Goal: Information Seeking & Learning: Find specific fact

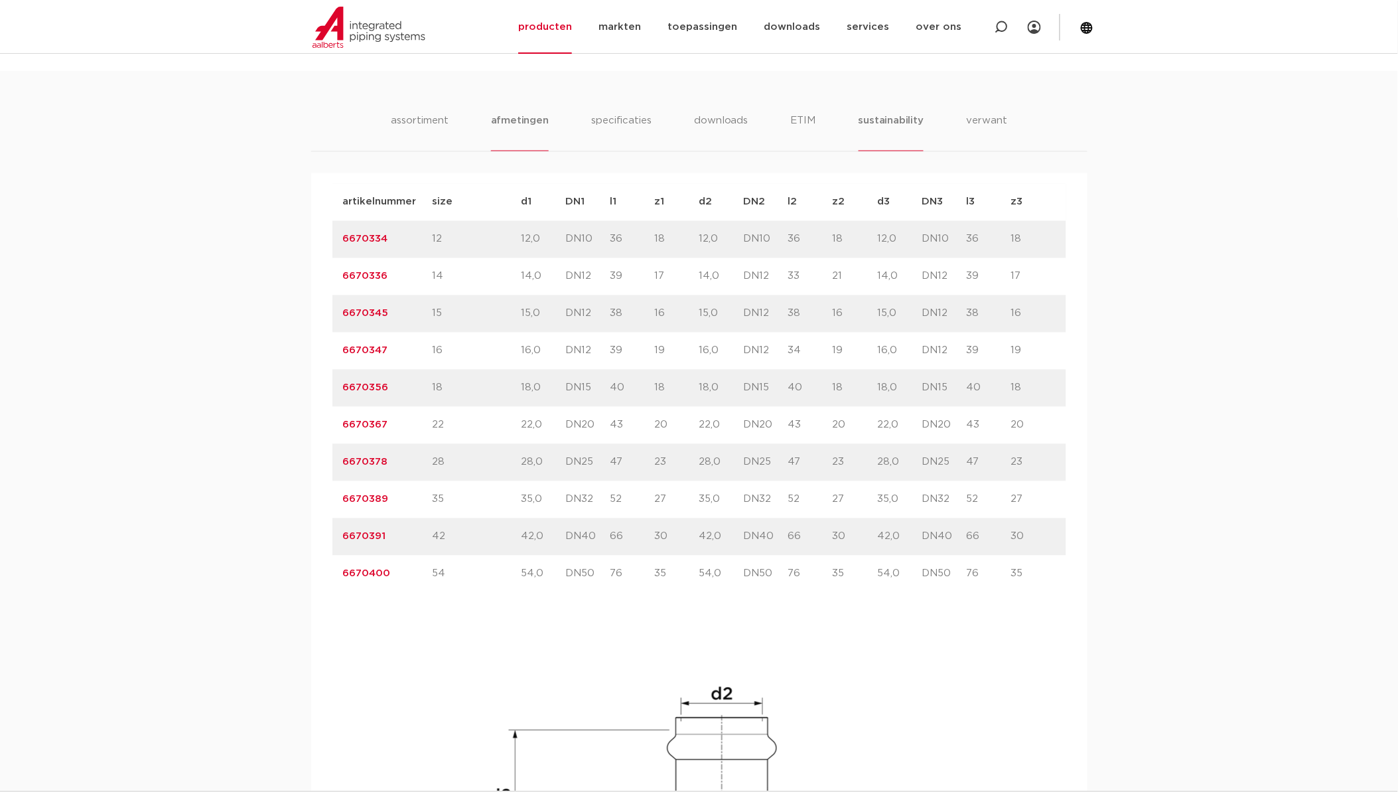
click at [879, 123] on li "sustainability" at bounding box center [891, 132] width 65 height 38
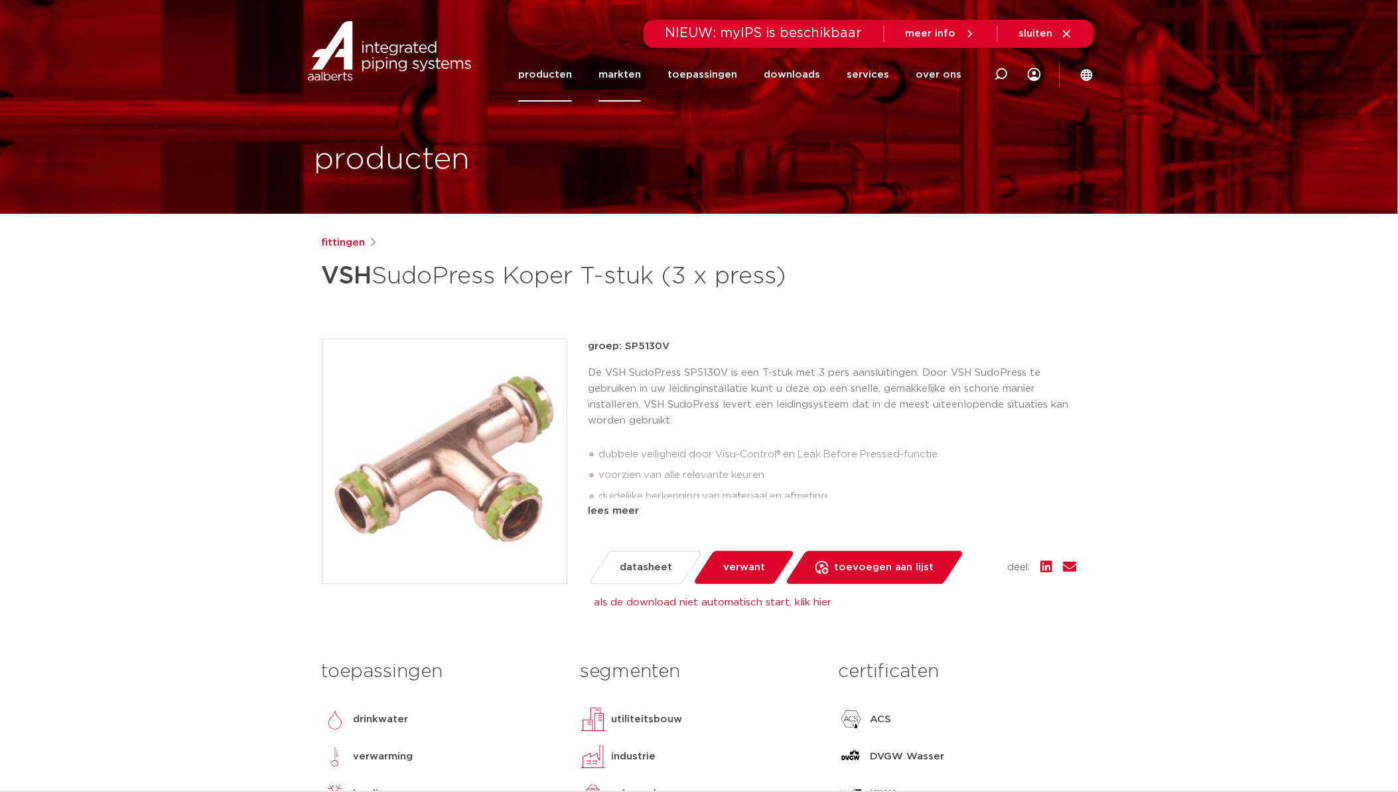
click at [619, 74] on link "markten" at bounding box center [619, 75] width 42 height 54
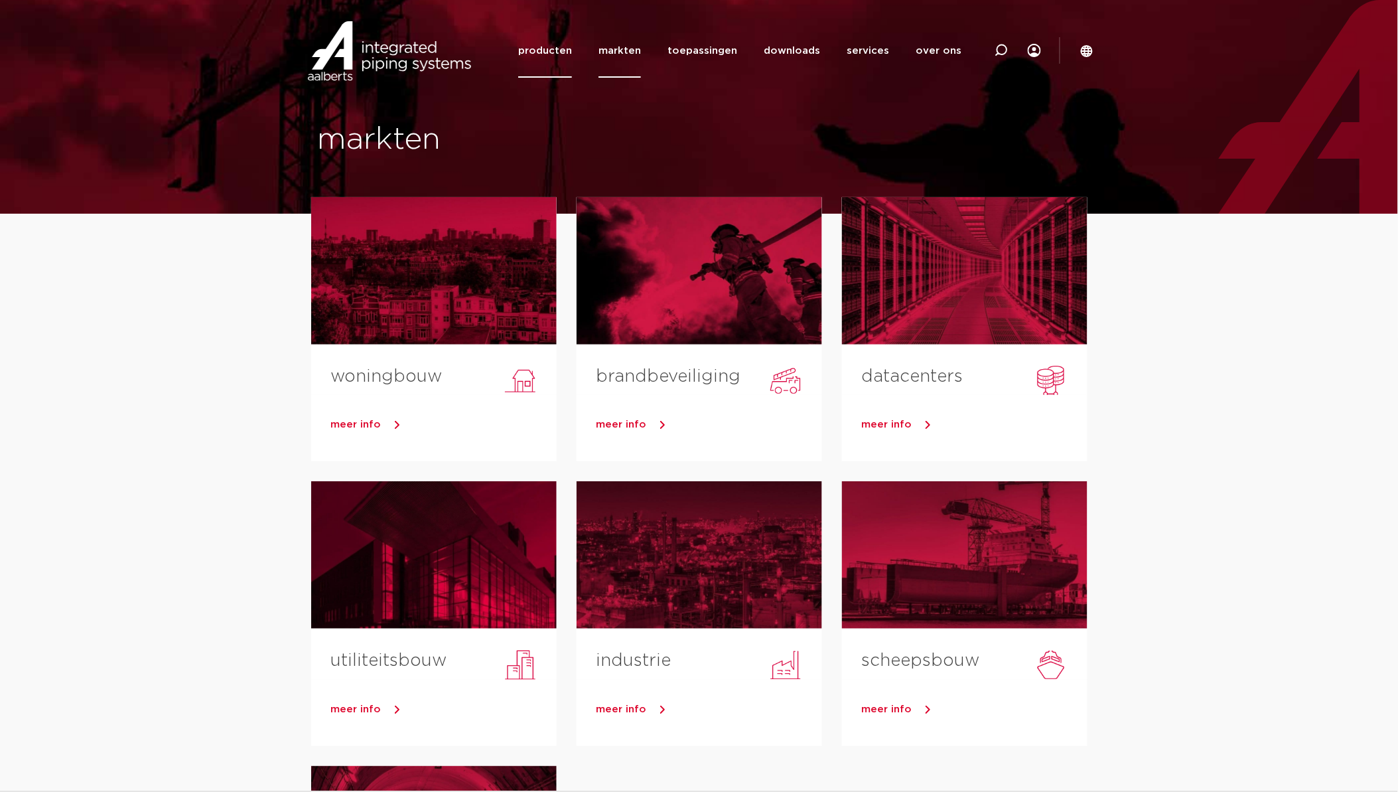
click at [569, 51] on link "producten" at bounding box center [545, 51] width 54 height 54
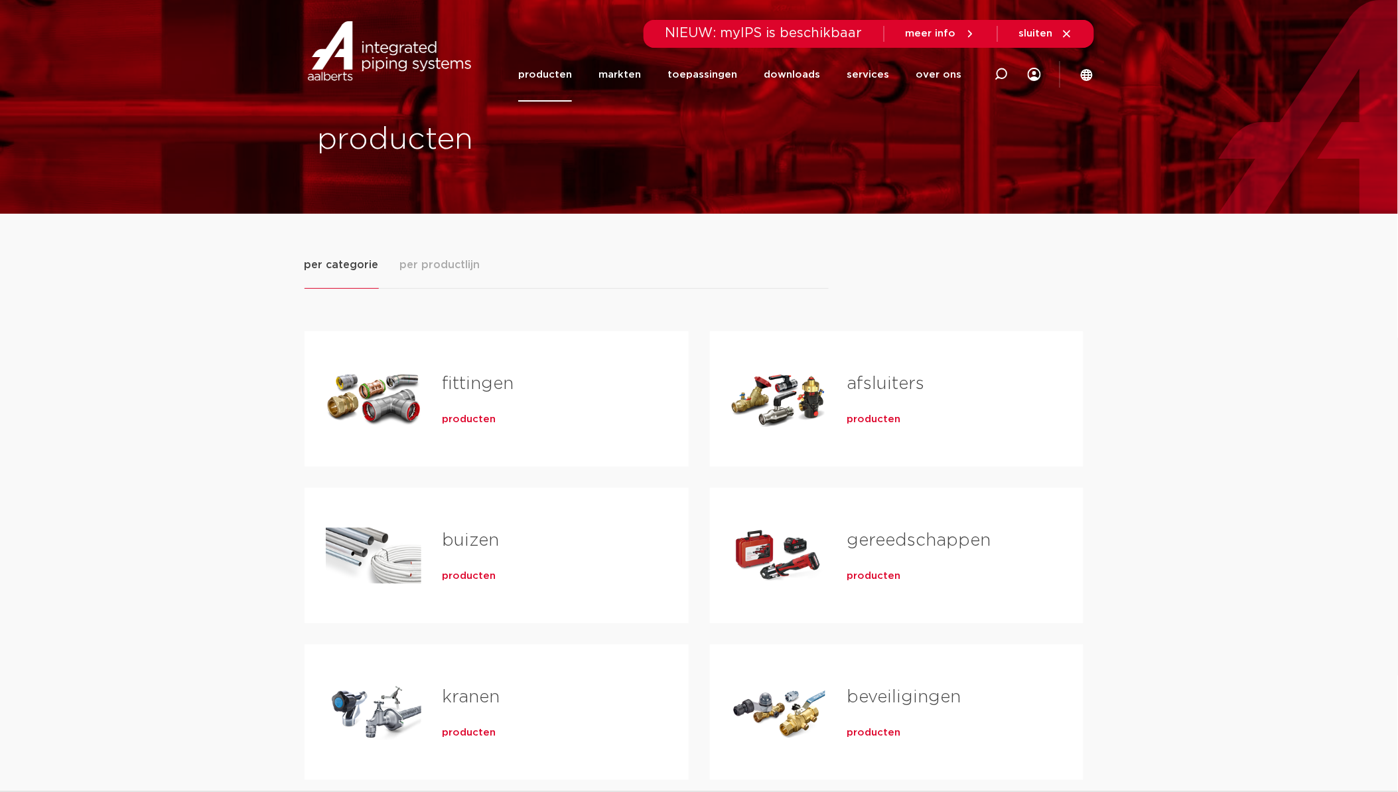
click at [450, 269] on span "per productlijn" at bounding box center [440, 265] width 80 height 16
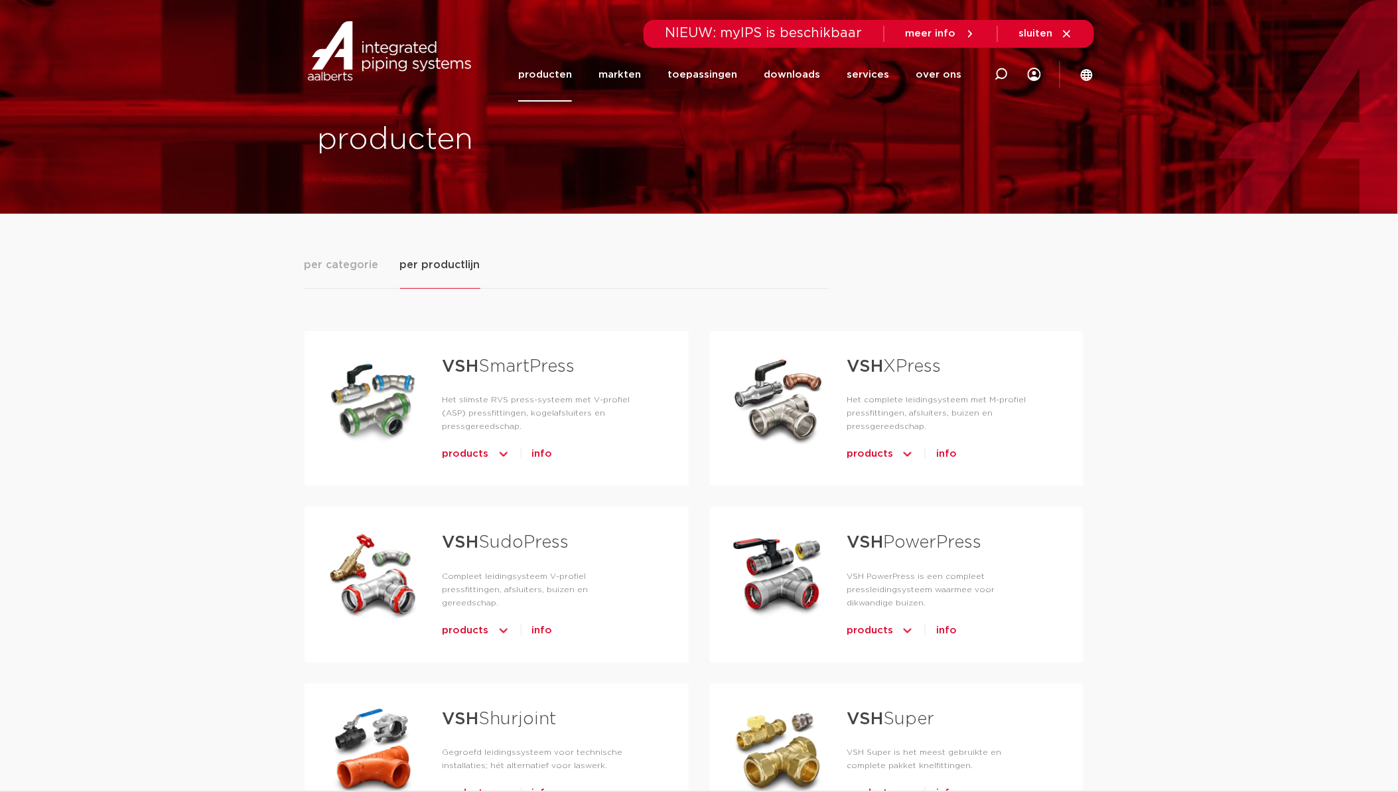
click at [880, 362] on strong "VSH" at bounding box center [865, 366] width 36 height 17
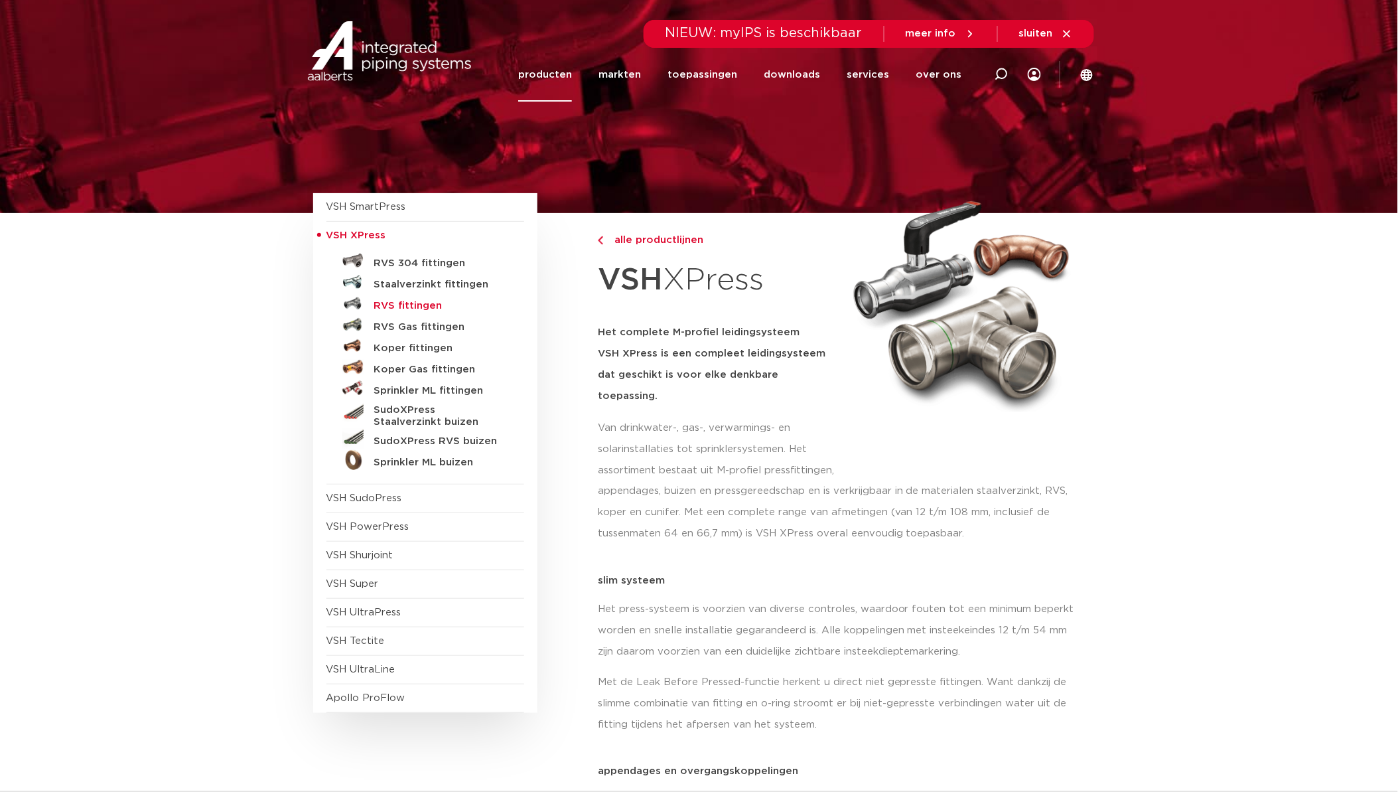
click at [389, 308] on h5 "RVS fittingen" at bounding box center [439, 306] width 131 height 12
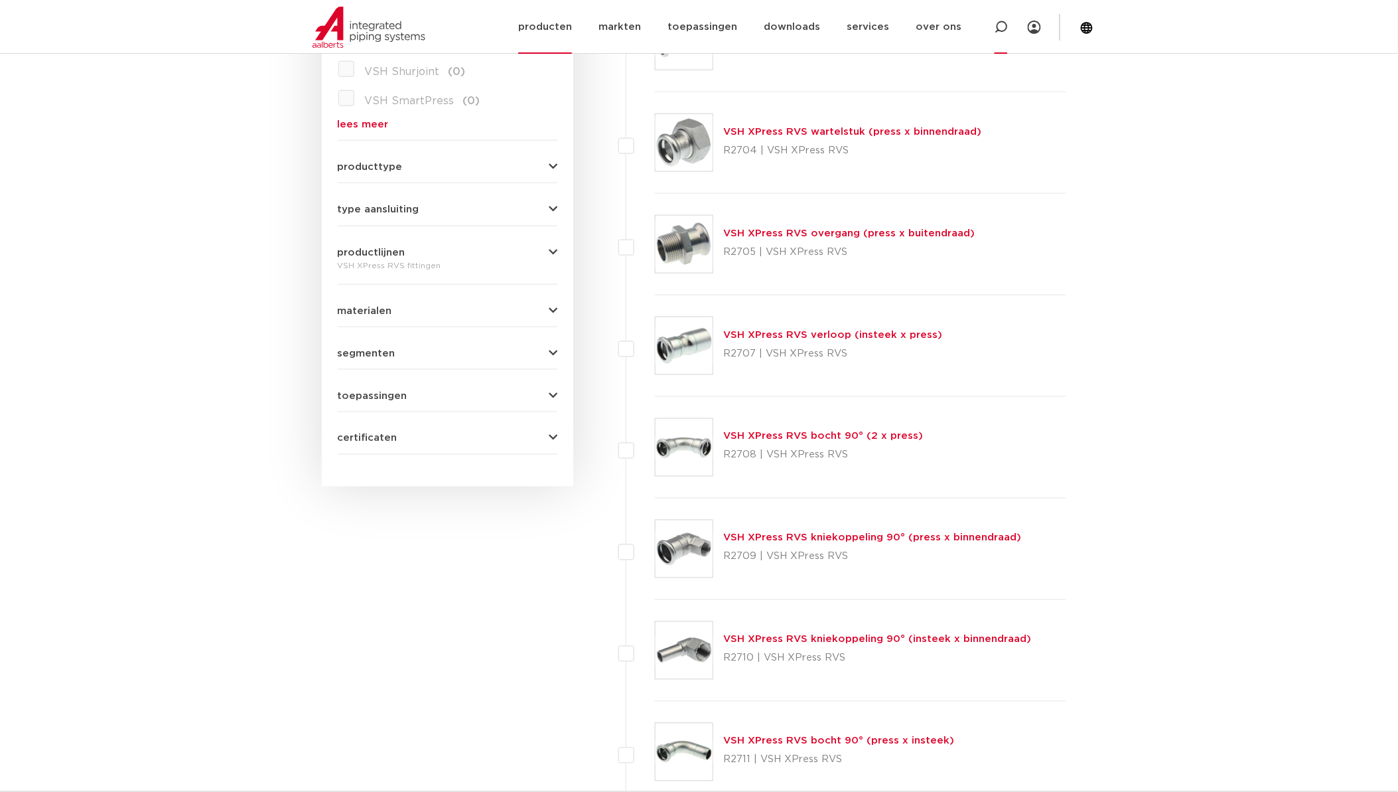
click at [1003, 28] on icon at bounding box center [1001, 27] width 13 height 13
paste input "6190228"
type input "6190228"
click button "Zoeken" at bounding box center [0, 0] width 0 height 0
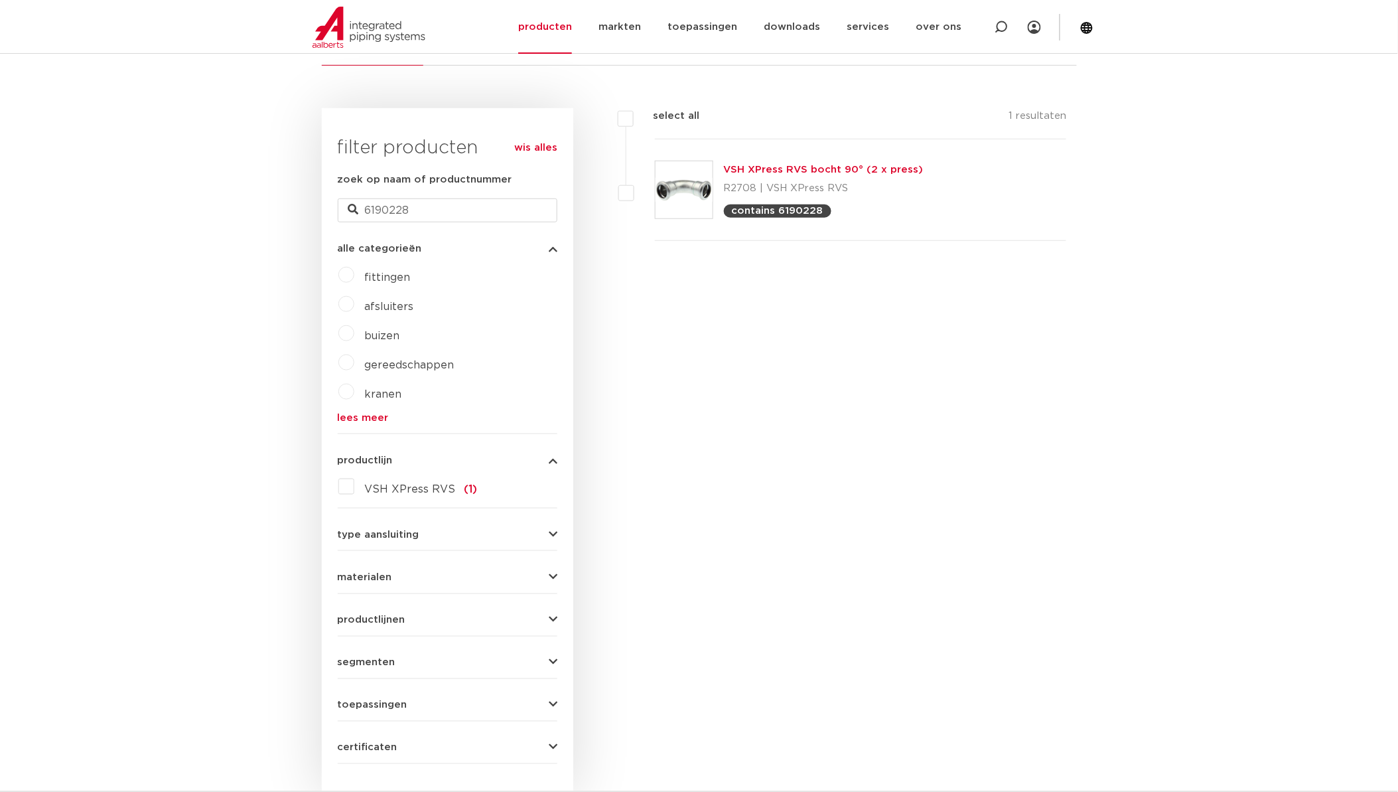
scroll to position [279, 0]
click at [689, 183] on img at bounding box center [684, 194] width 57 height 57
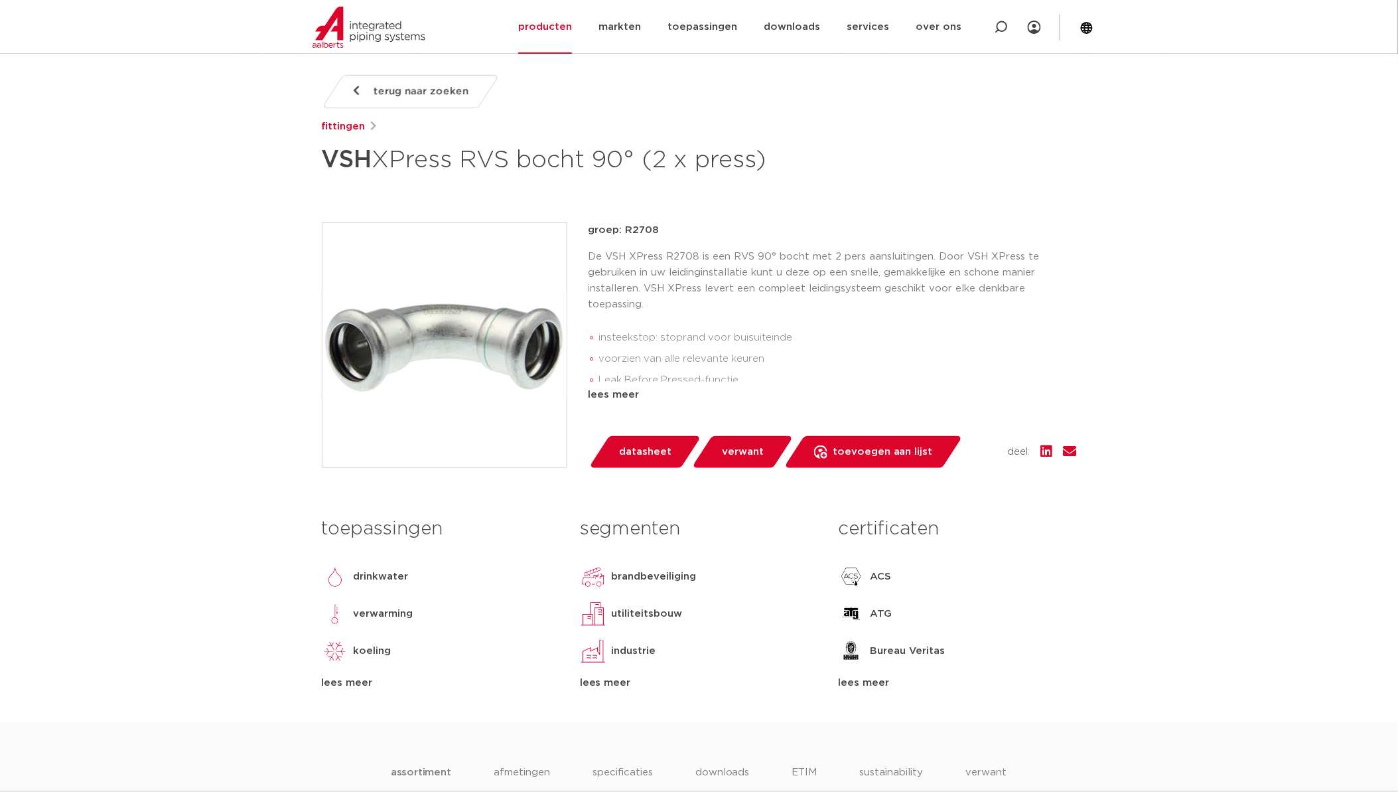
scroll to position [516, 0]
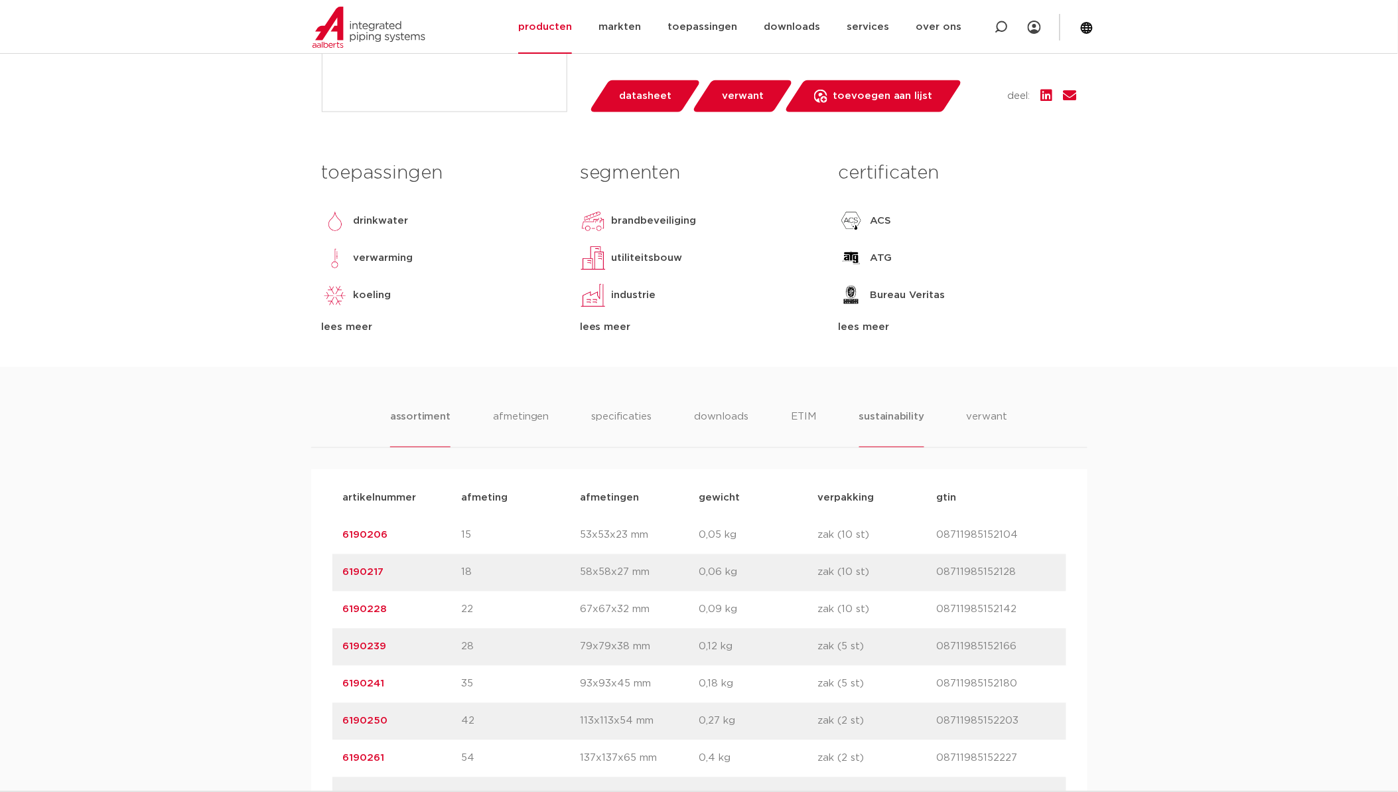
click at [894, 421] on li "sustainability" at bounding box center [891, 428] width 65 height 38
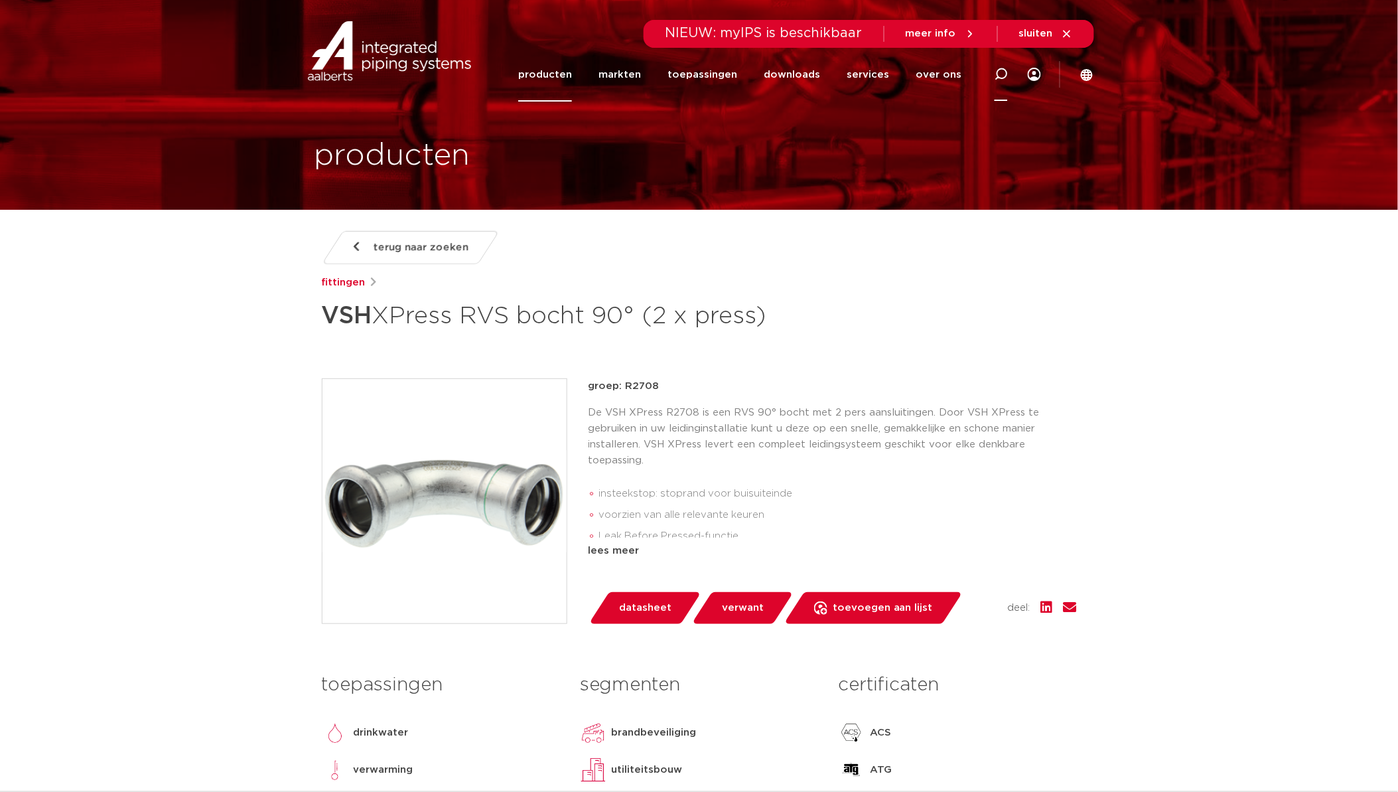
scroll to position [0, 0]
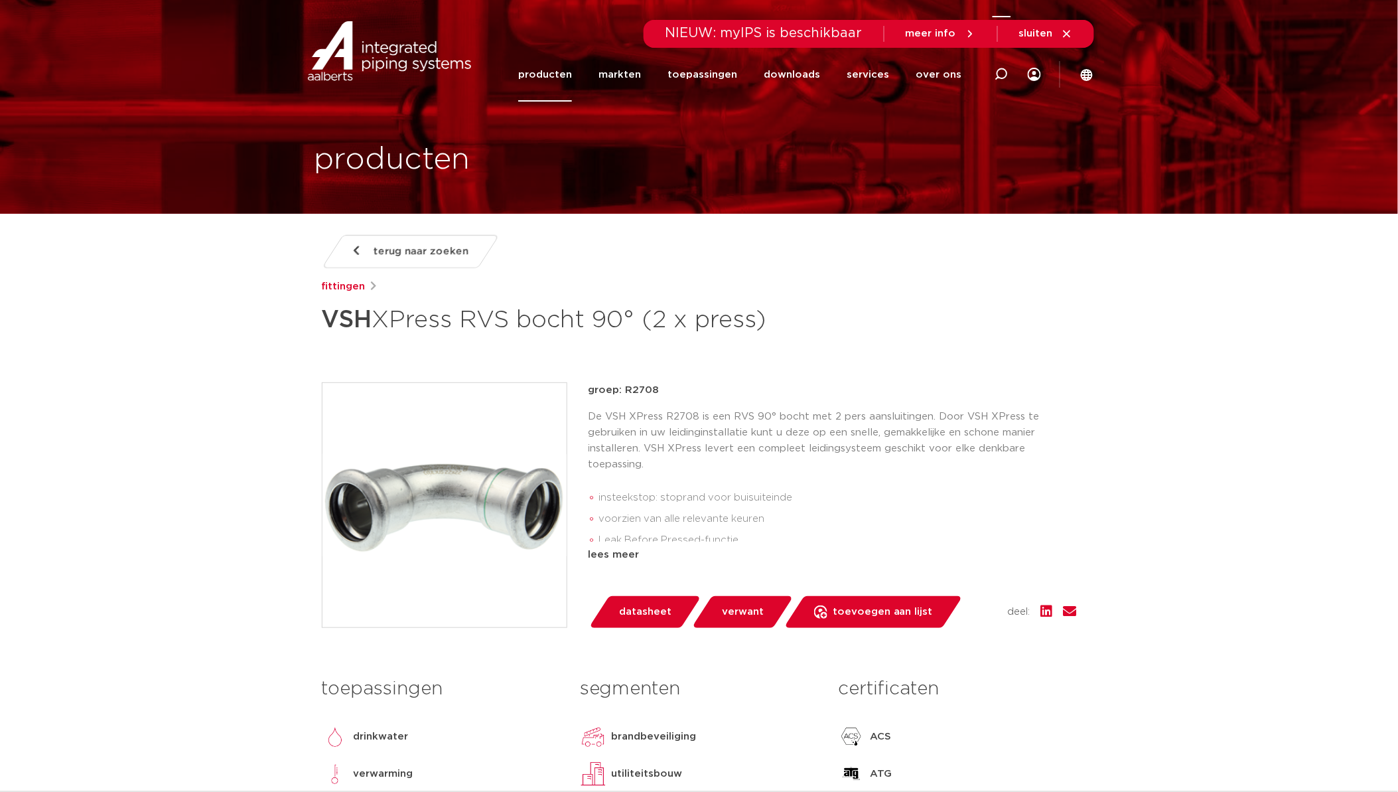
click at [1001, 68] on icon at bounding box center [1001, 74] width 16 height 16
paste input "6190241"
type input "6190241"
click button "Zoeken" at bounding box center [0, 0] width 0 height 0
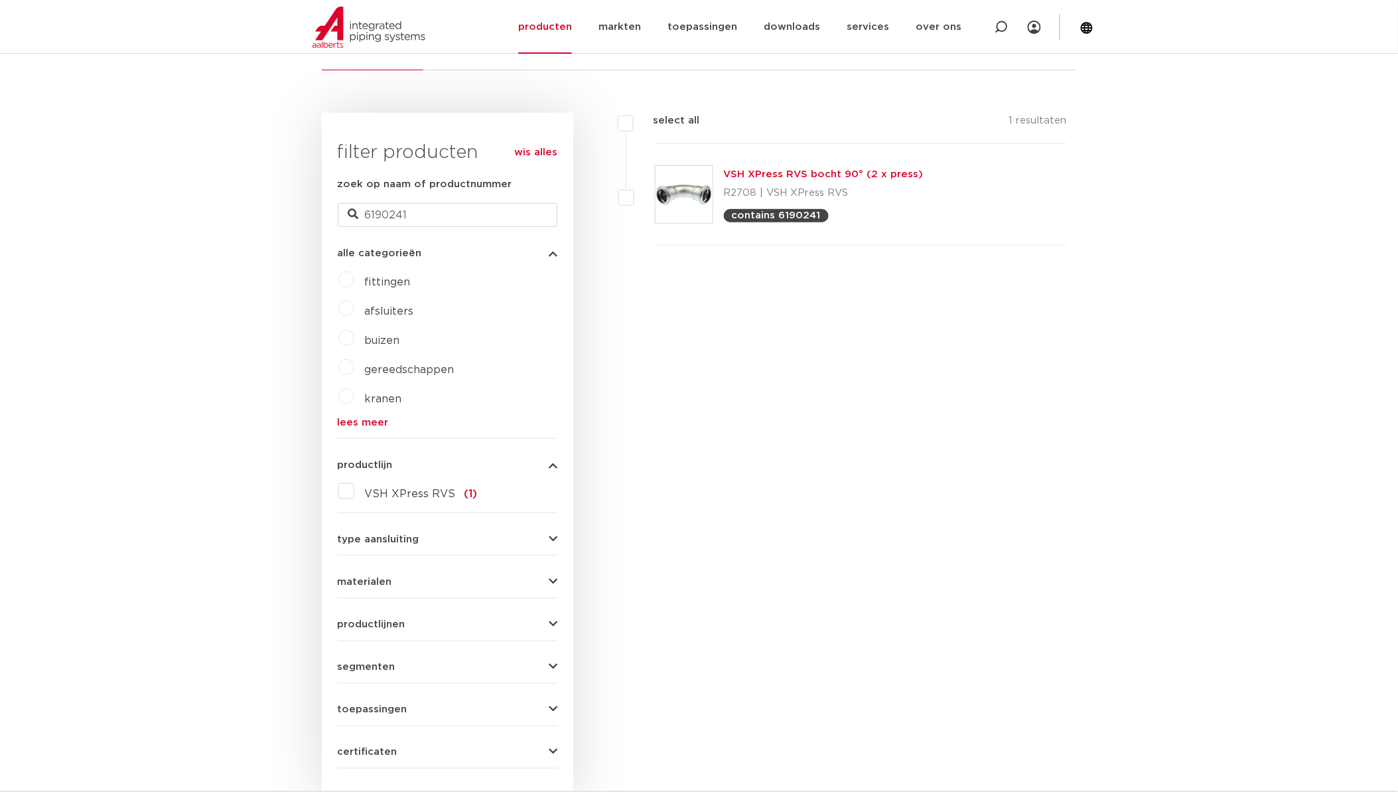
click at [802, 176] on link "VSH XPress RVS bocht 90° (2 x press)" at bounding box center [824, 174] width 200 height 10
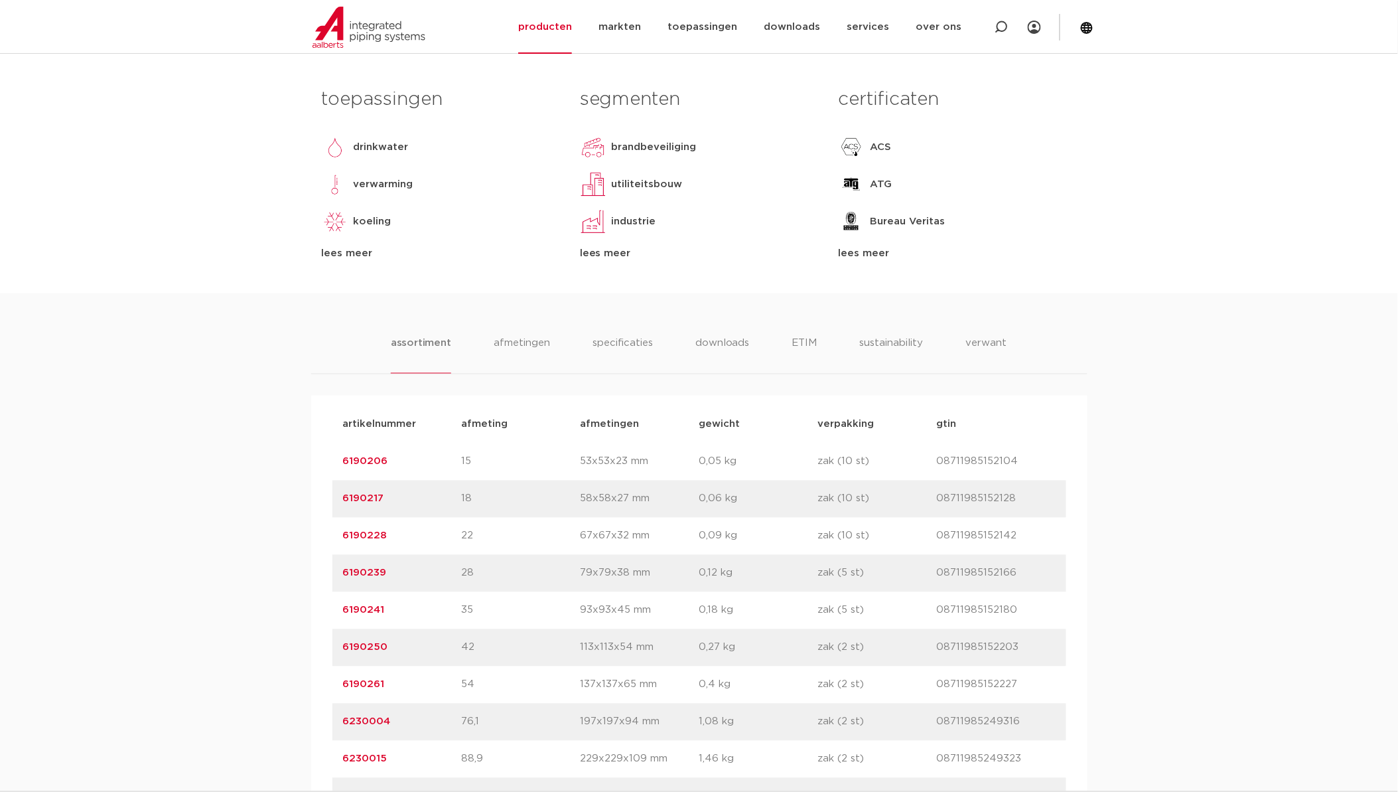
scroll to position [737, 0]
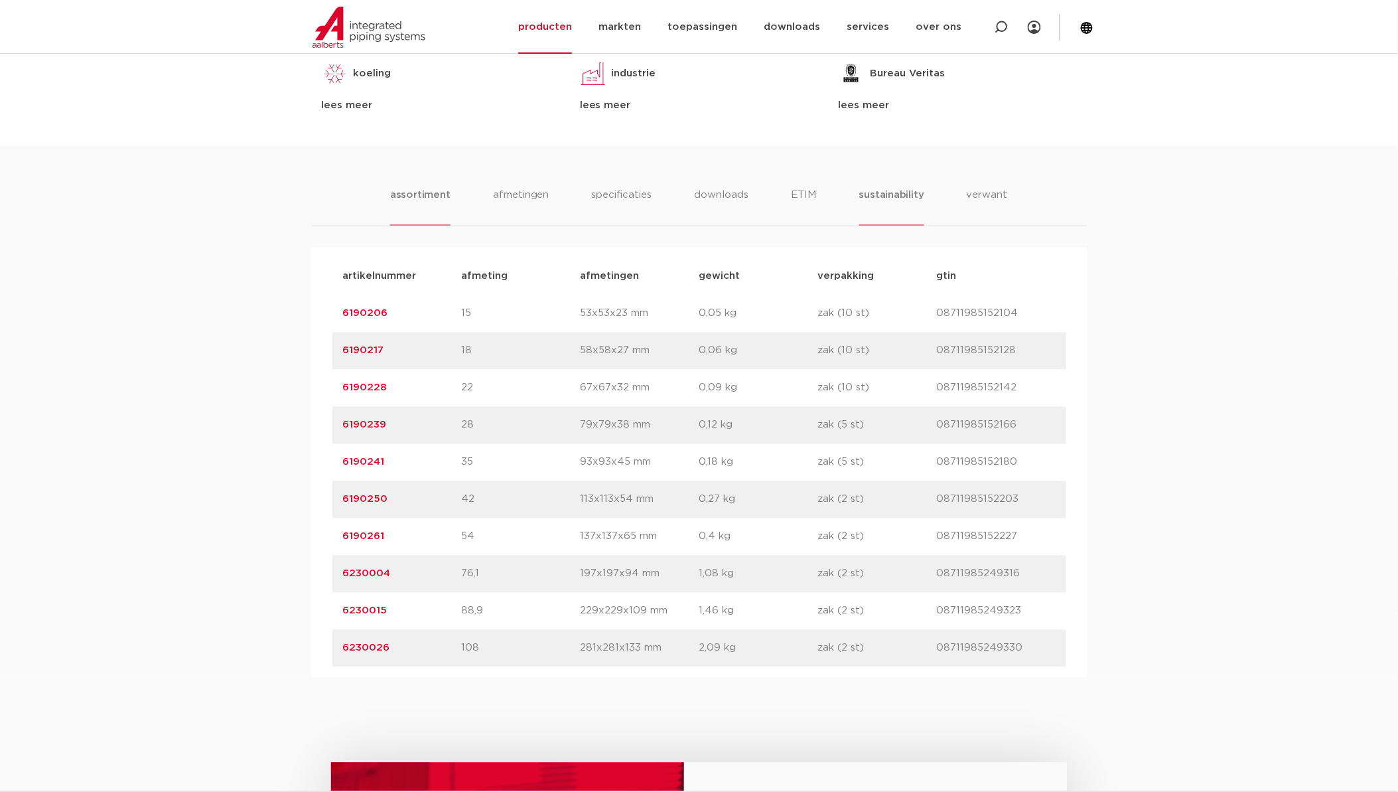
click at [866, 208] on li "sustainability" at bounding box center [891, 207] width 65 height 38
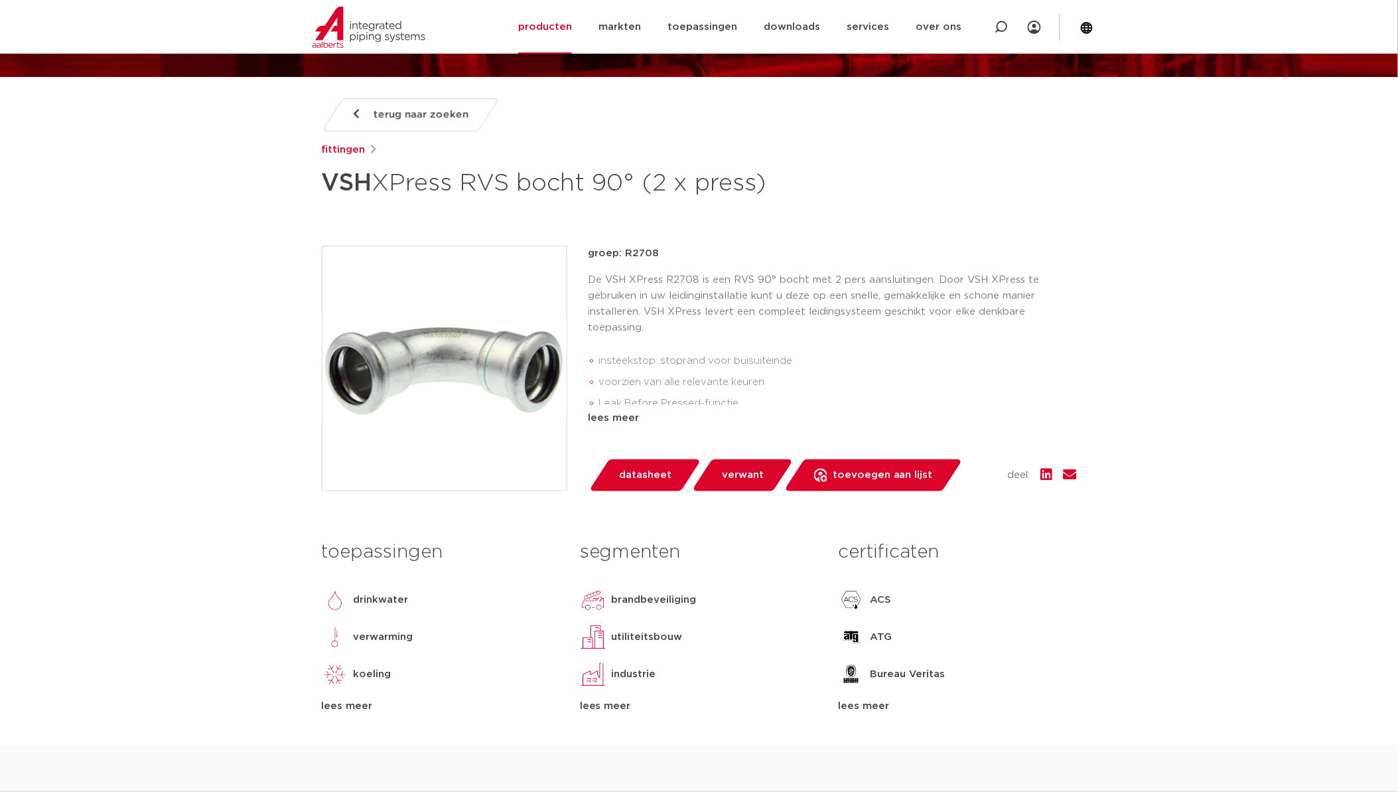
scroll to position [0, 0]
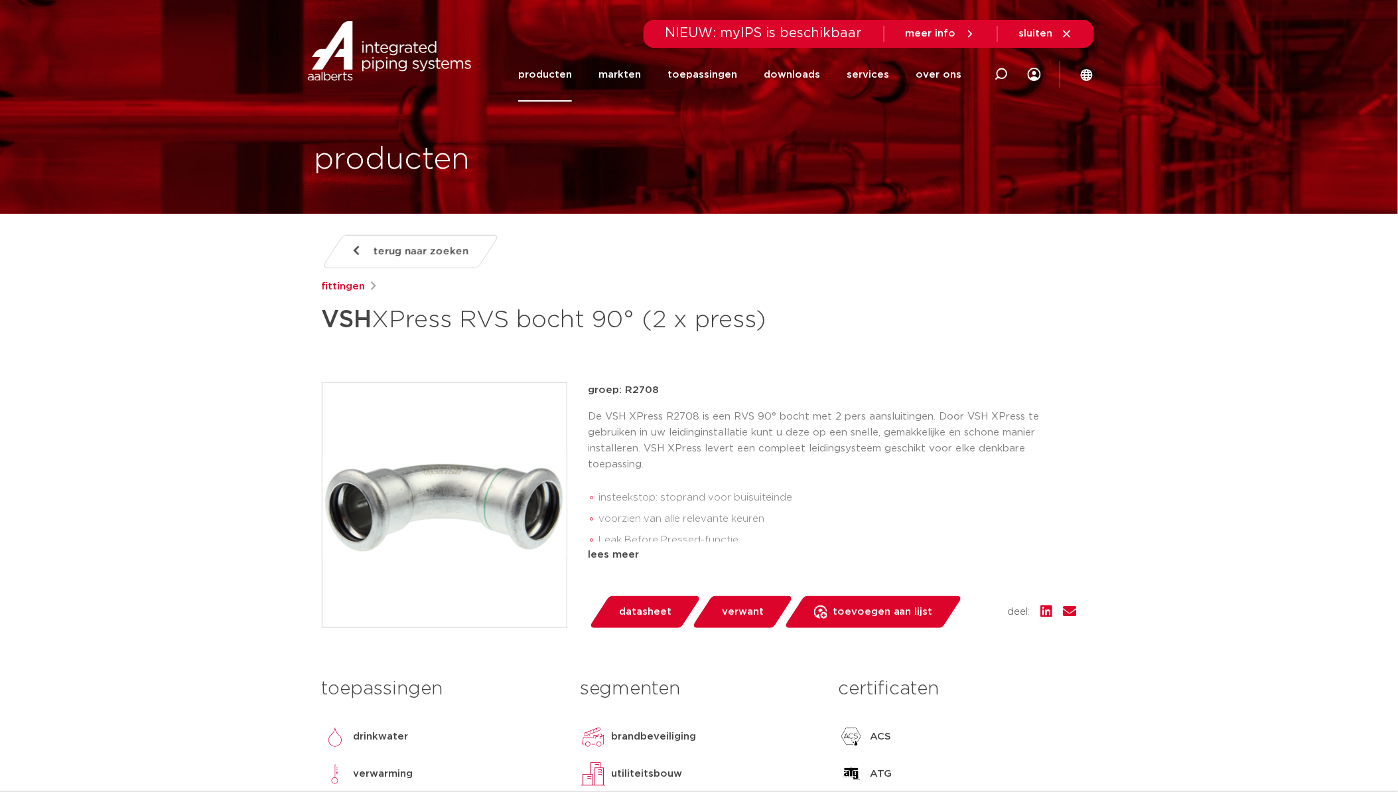
click at [667, 621] on span "datasheet" at bounding box center [645, 611] width 52 height 21
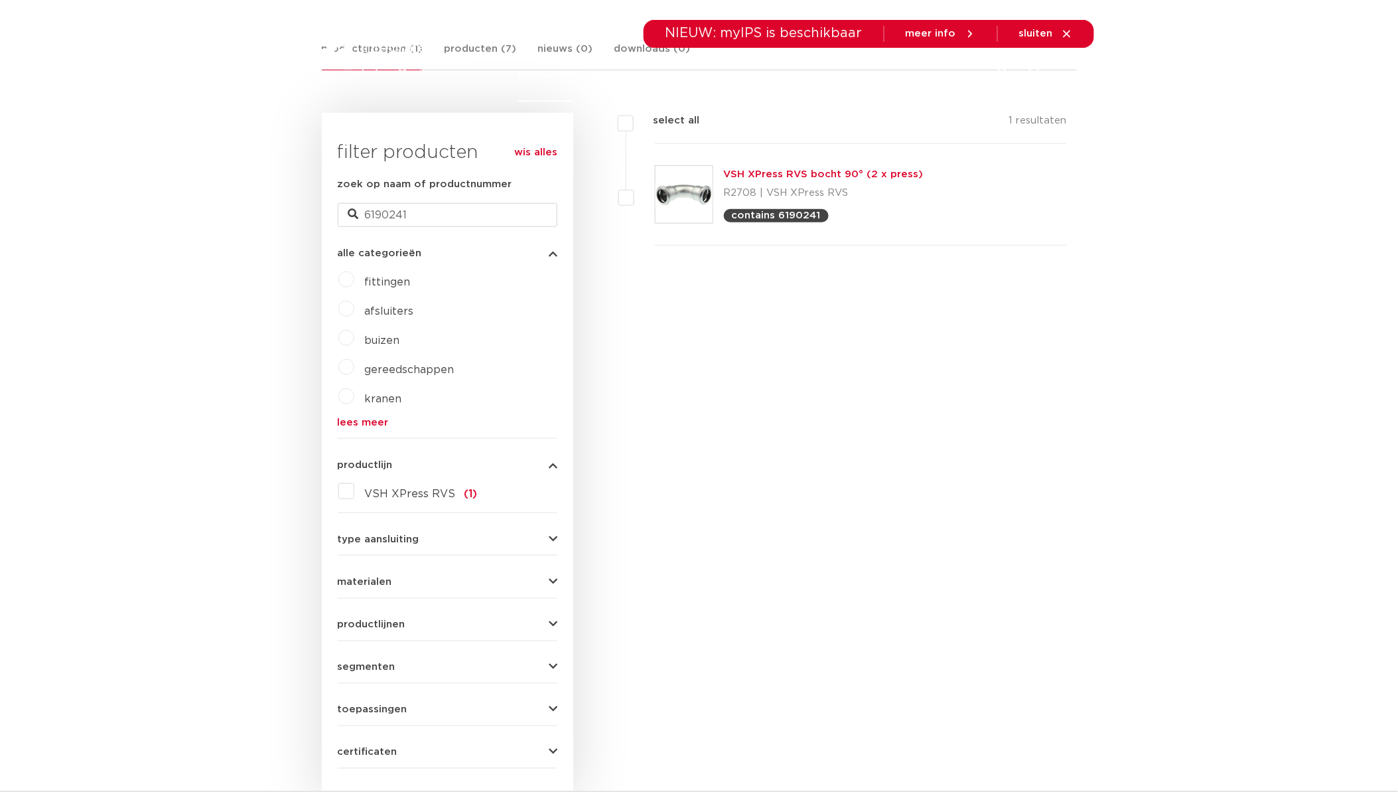
click at [679, 179] on img at bounding box center [684, 194] width 57 height 57
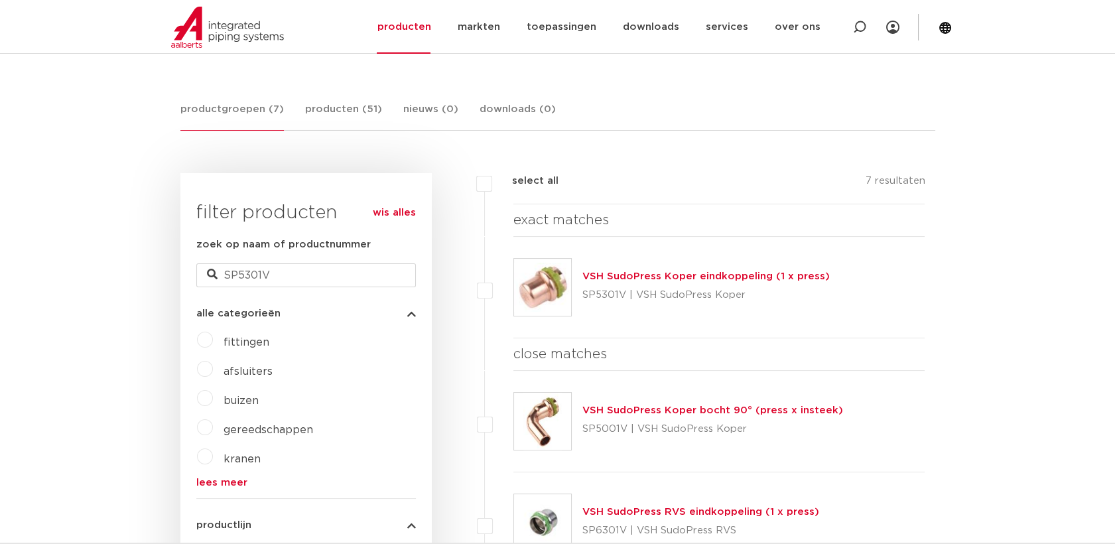
scroll to position [205, 0]
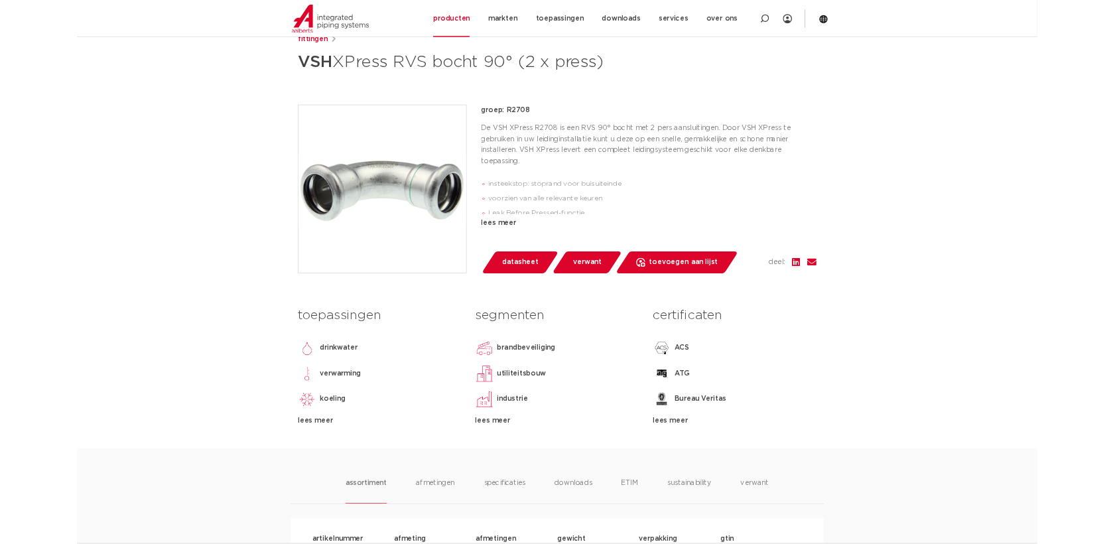
scroll to position [516, 0]
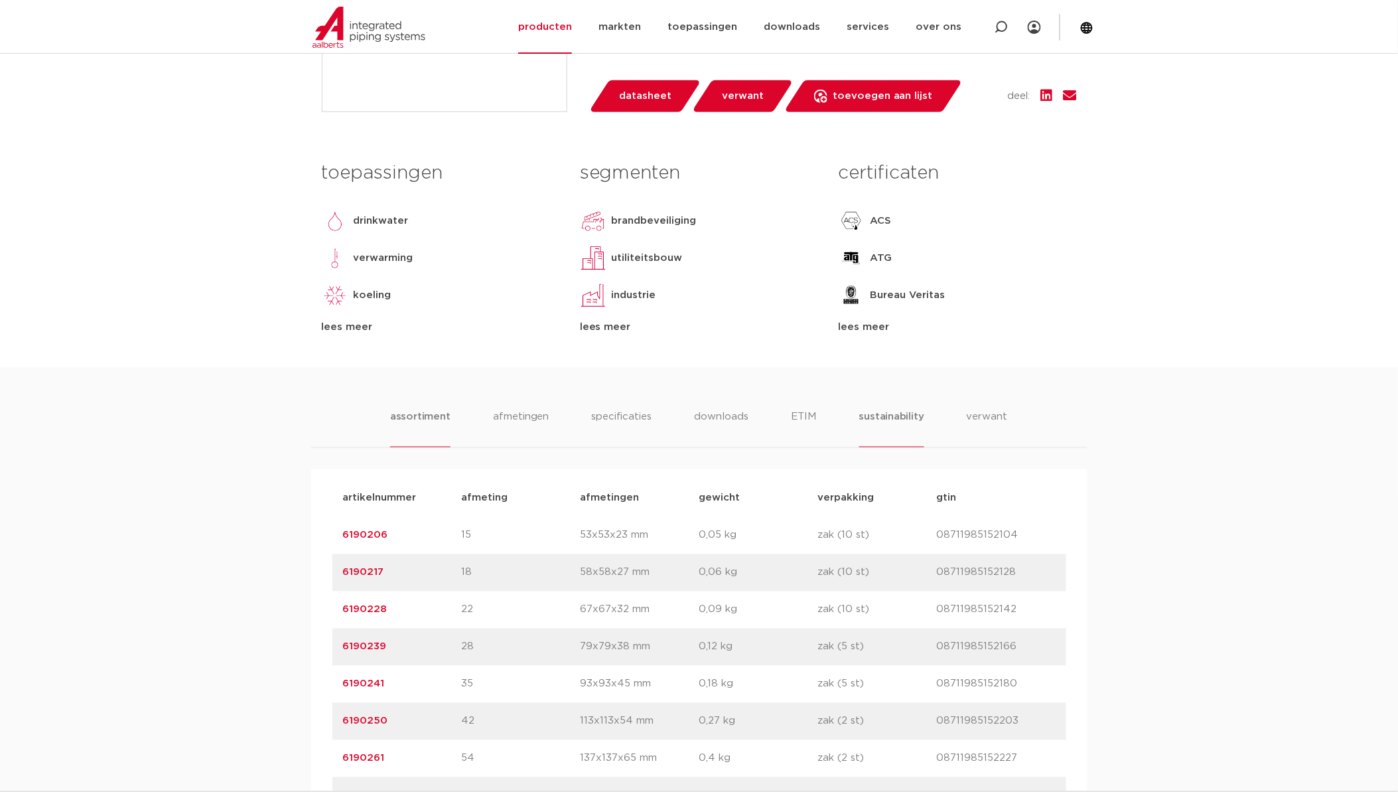
click at [884, 429] on li "sustainability" at bounding box center [891, 428] width 65 height 38
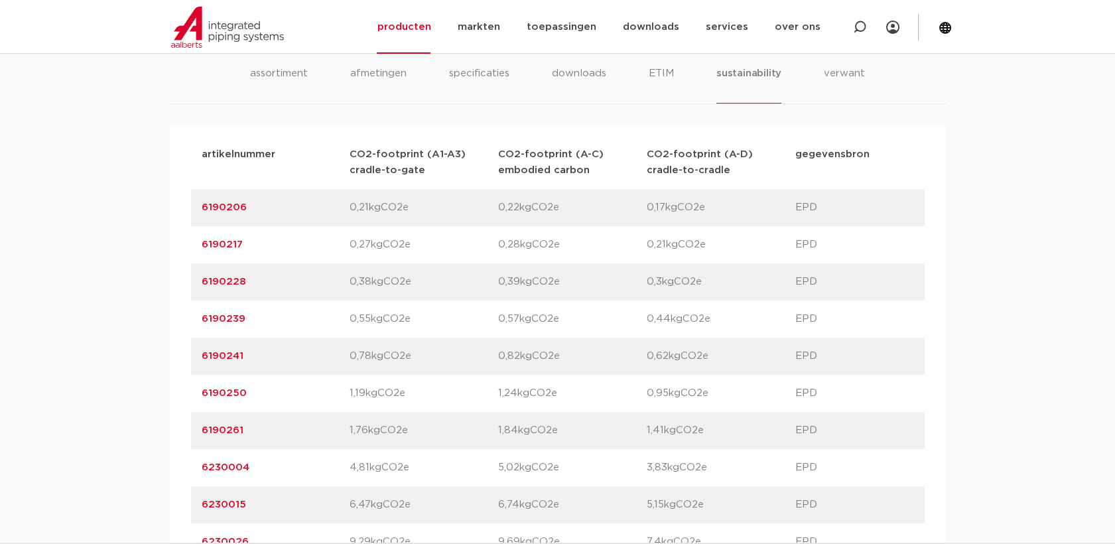
scroll to position [884, 0]
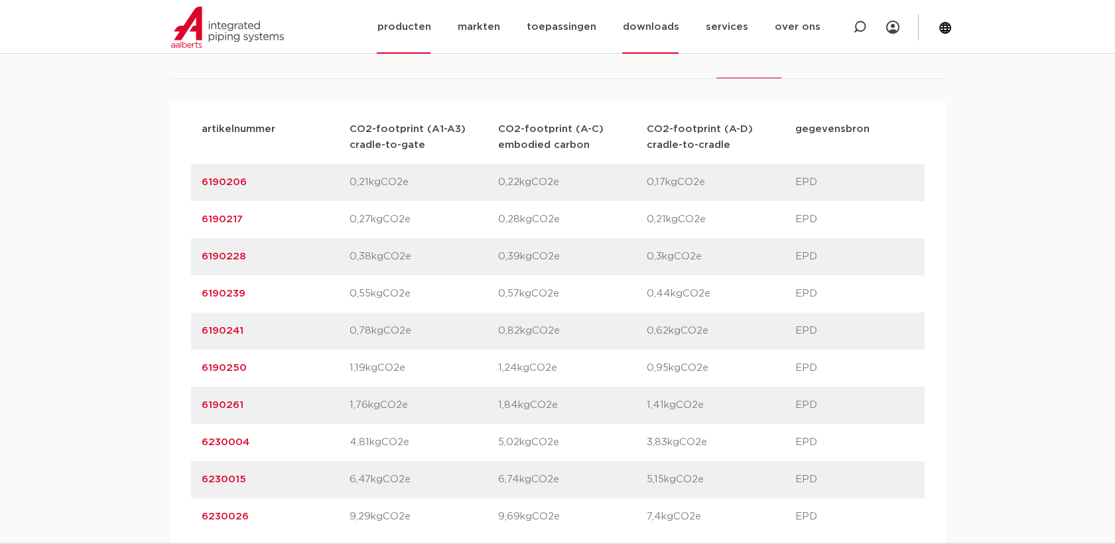
click at [677, 34] on link "downloads" at bounding box center [650, 27] width 56 height 54
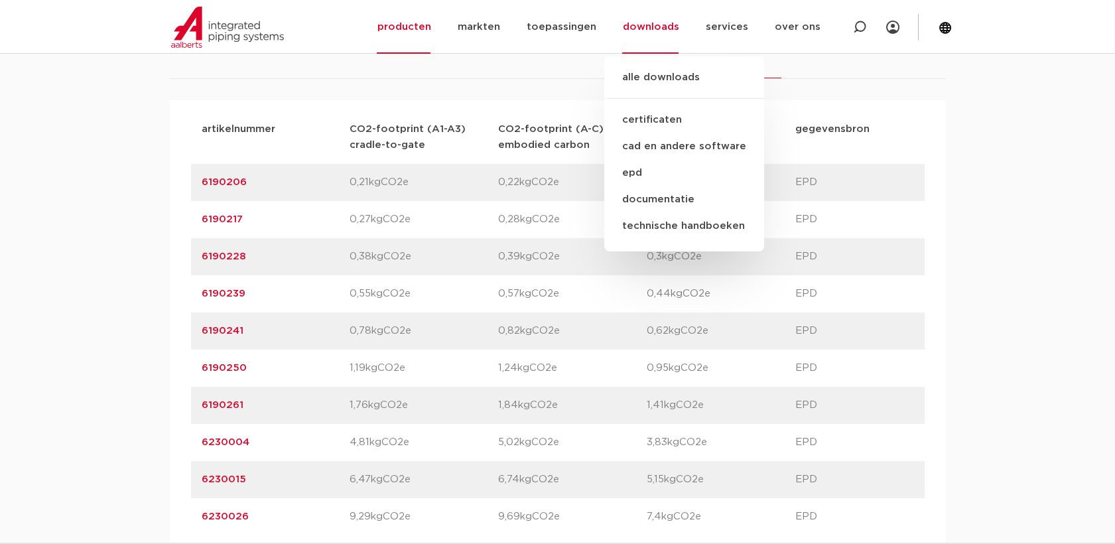
click at [878, 165] on div "artikelnummer 6190206 CO2-footprint (A1-A3) cradle-to-gate 0,21kgCO2e CO2-footp…" at bounding box center [558, 182] width 734 height 37
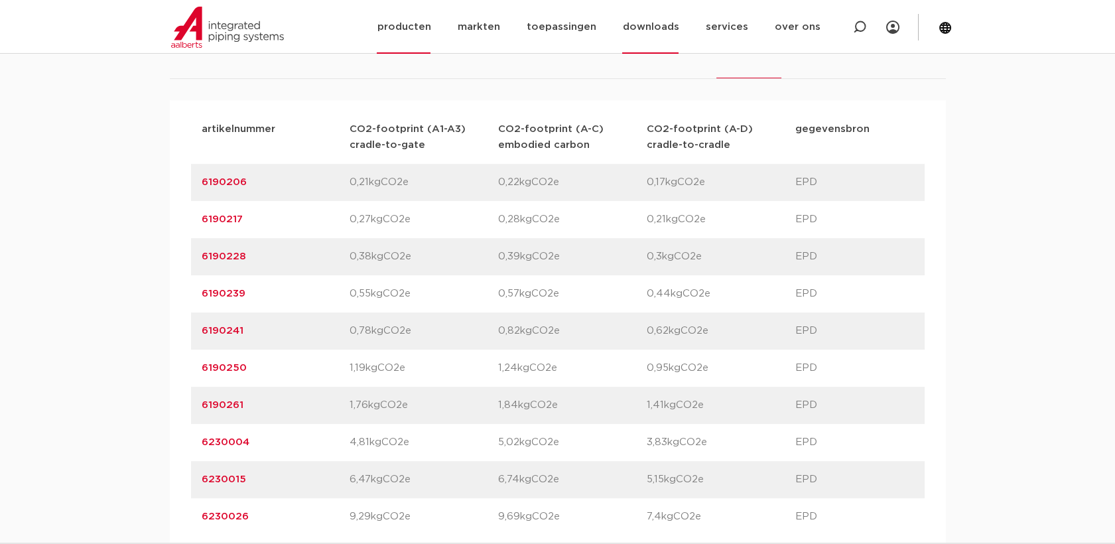
click at [668, 30] on link "downloads" at bounding box center [650, 27] width 56 height 54
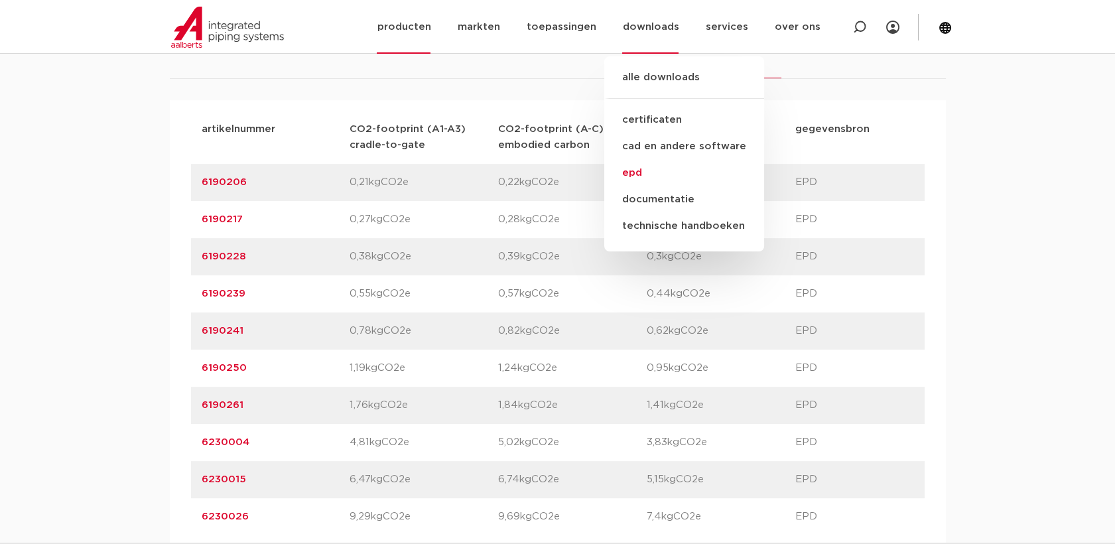
click at [648, 174] on link "epd" at bounding box center [684, 173] width 160 height 27
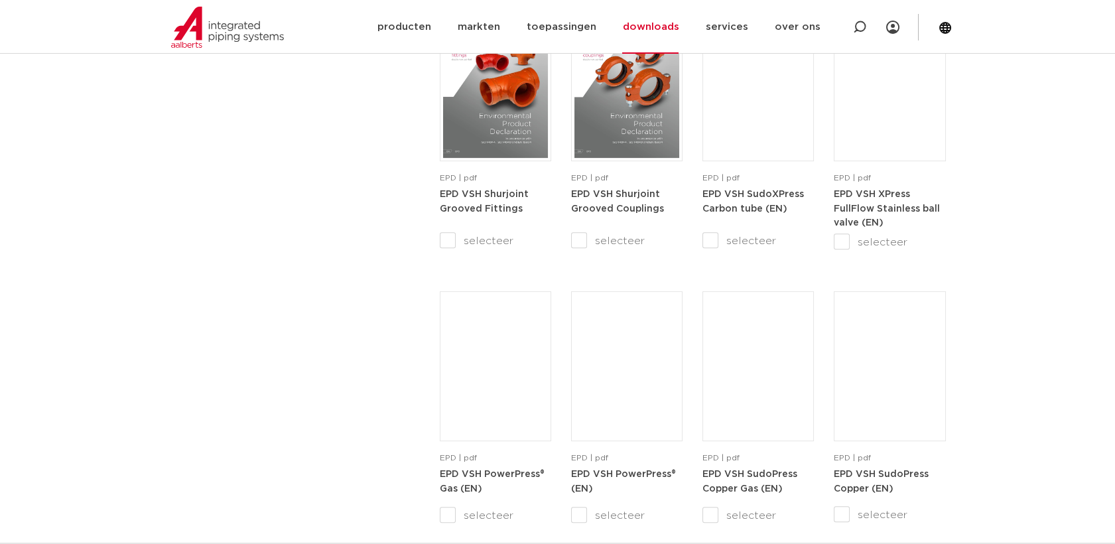
scroll to position [1179, 0]
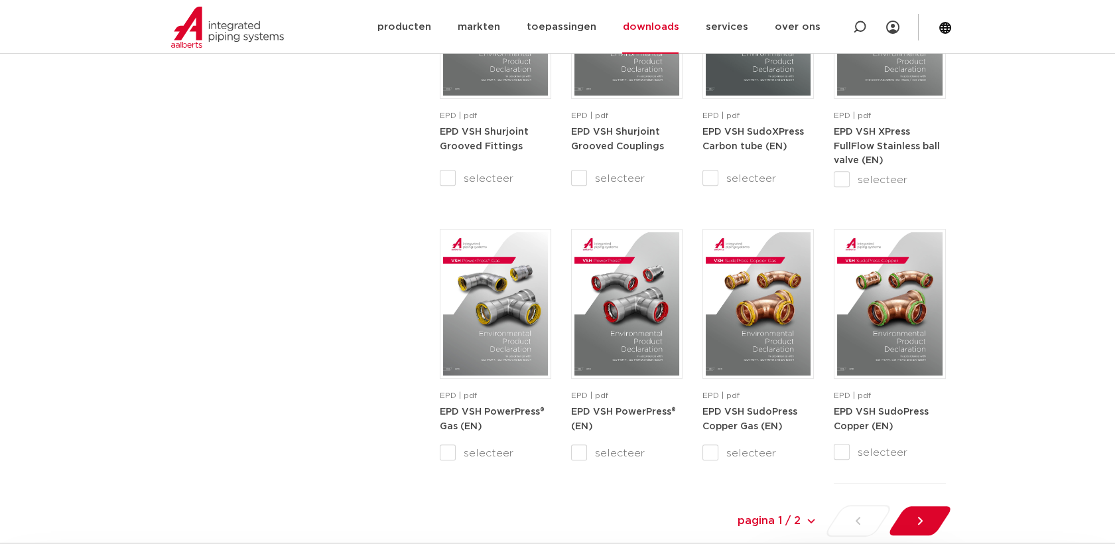
click at [920, 527] on div at bounding box center [920, 521] width 72 height 32
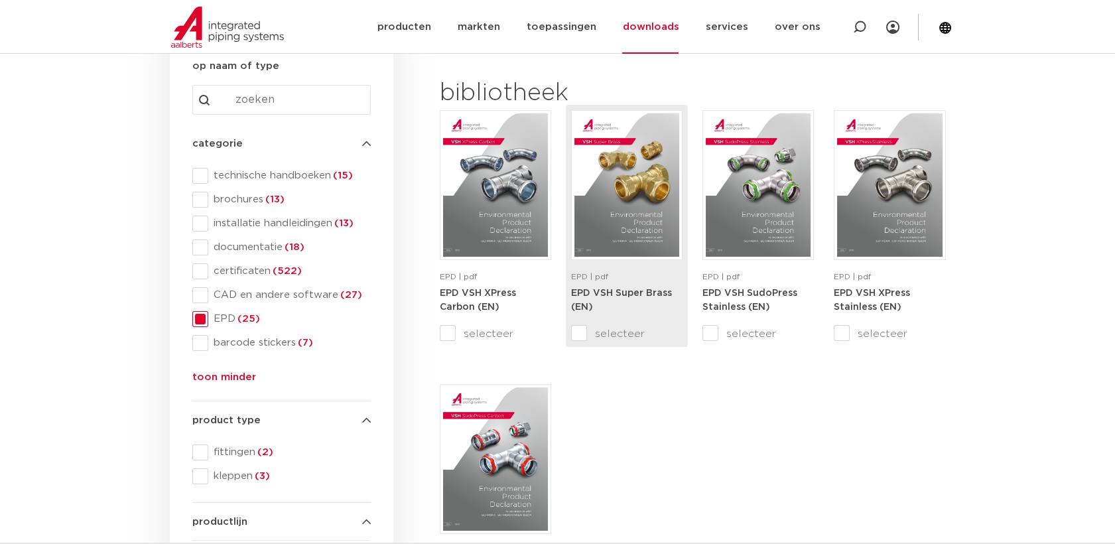
scroll to position [67, 0]
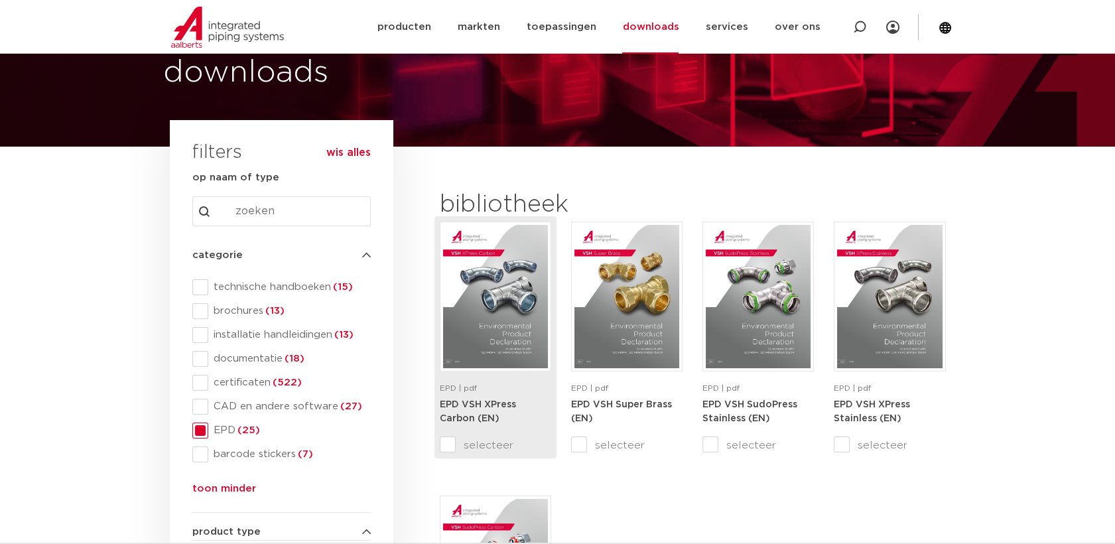
click at [509, 326] on img at bounding box center [495, 296] width 105 height 143
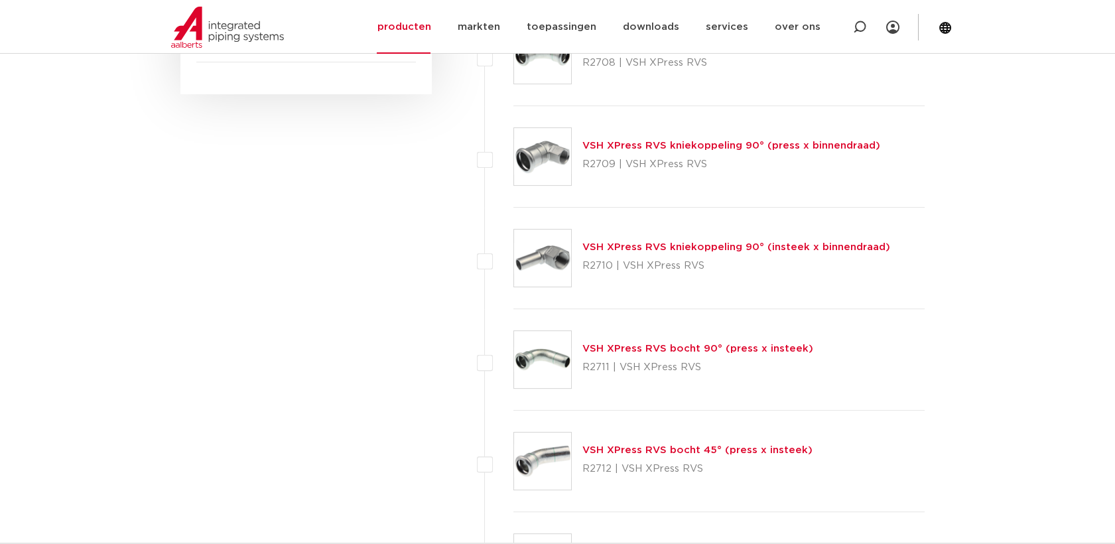
scroll to position [884, 0]
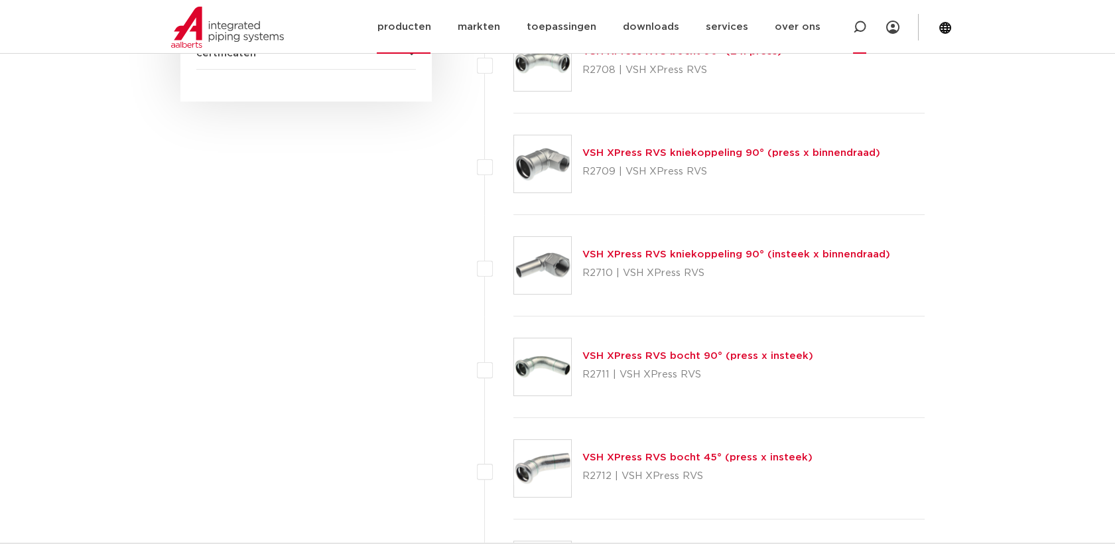
click at [859, 29] on icon at bounding box center [860, 27] width 16 height 16
click at [855, 39] on icon at bounding box center [862, 36] width 19 height 19
click at [868, 32] on div at bounding box center [859, 27] width 53 height 54
drag, startPoint x: 799, startPoint y: 24, endPoint x: 303, endPoint y: 89, distance: 500.5
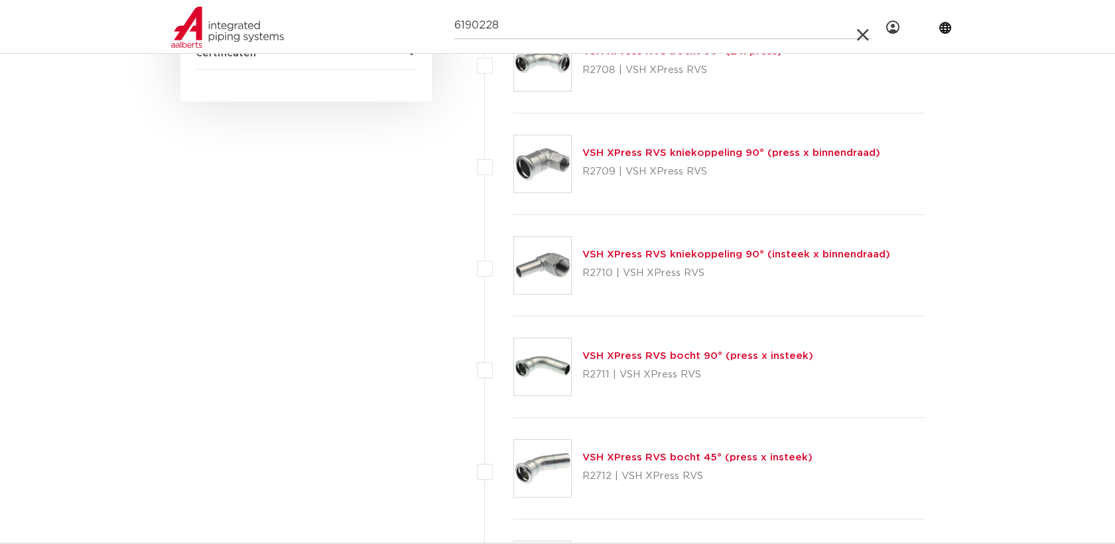
paste input "201613"
type input "6201613"
click button "Zoeken" at bounding box center [0, 0] width 0 height 0
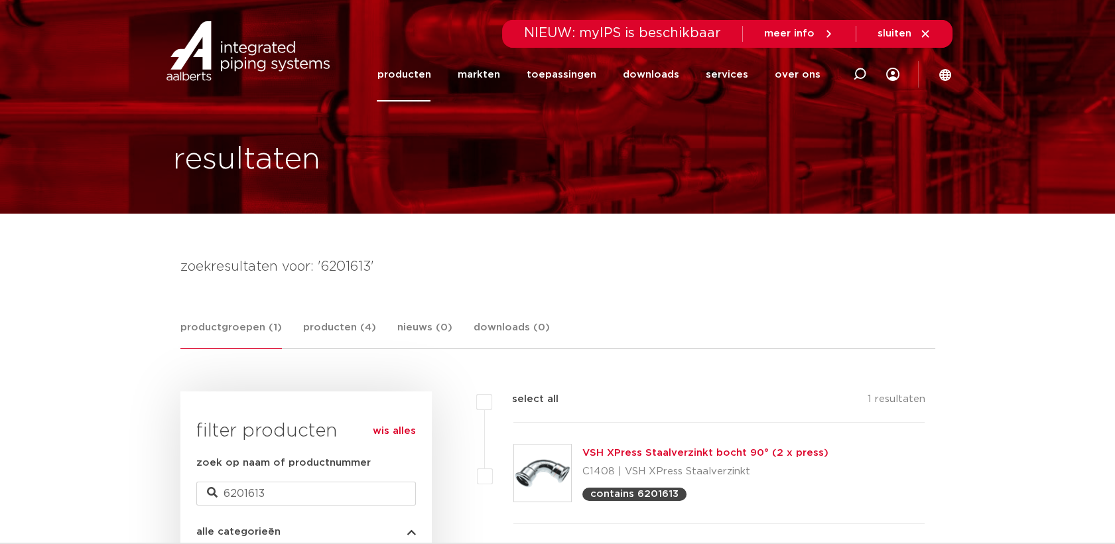
click at [609, 451] on link "VSH XPress Staalverzinkt bocht 90° (2 x press)" at bounding box center [706, 453] width 246 height 10
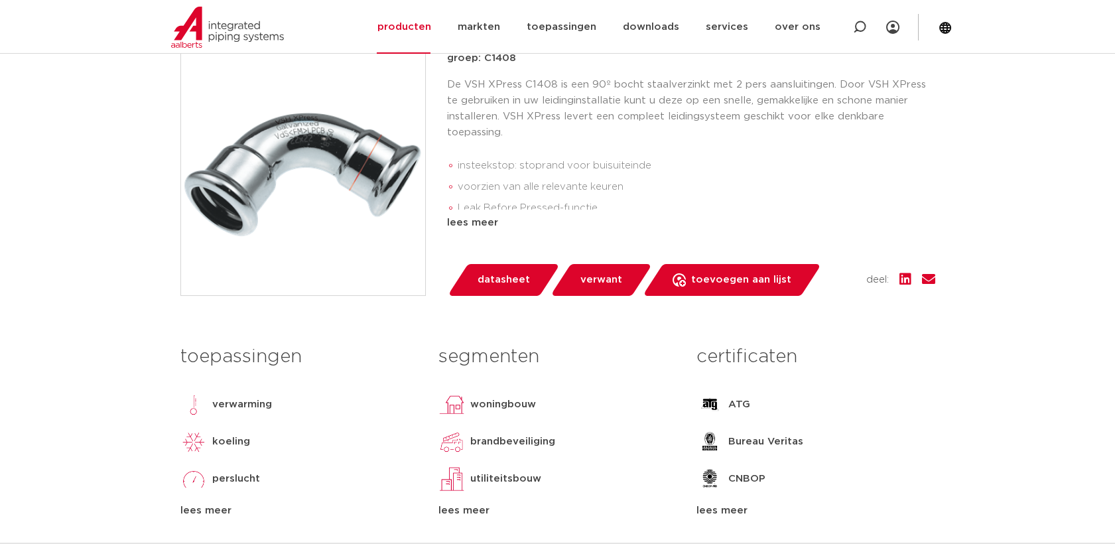
scroll to position [295, 0]
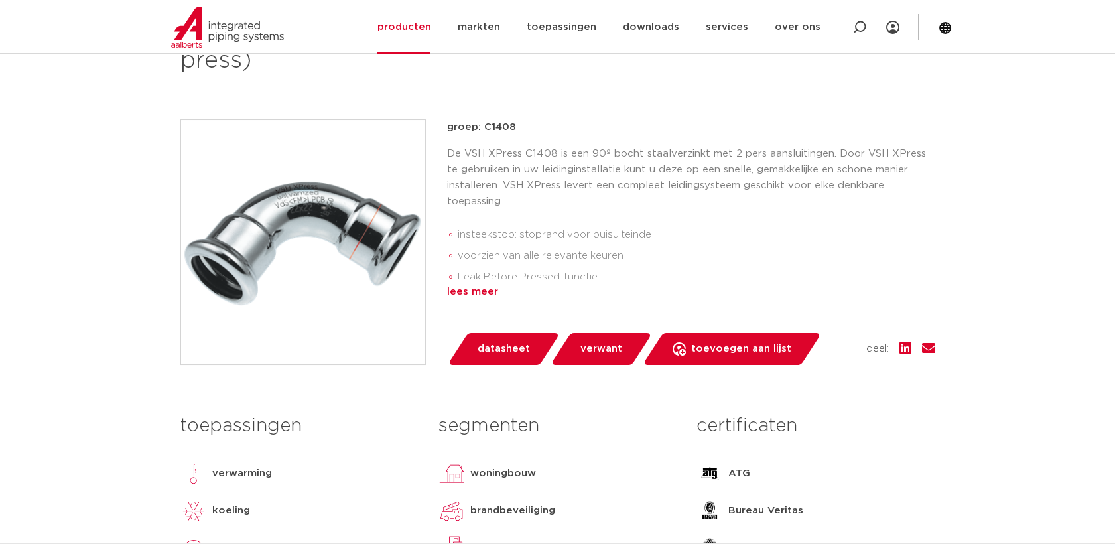
click at [482, 291] on div "lees meer" at bounding box center [691, 292] width 488 height 16
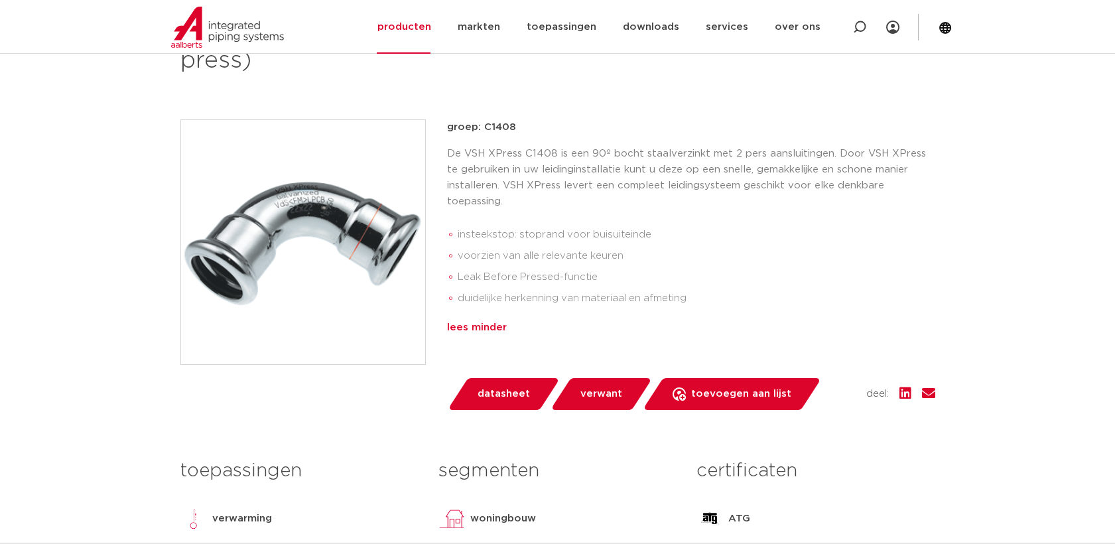
click at [484, 329] on div "lees minder" at bounding box center [691, 328] width 488 height 16
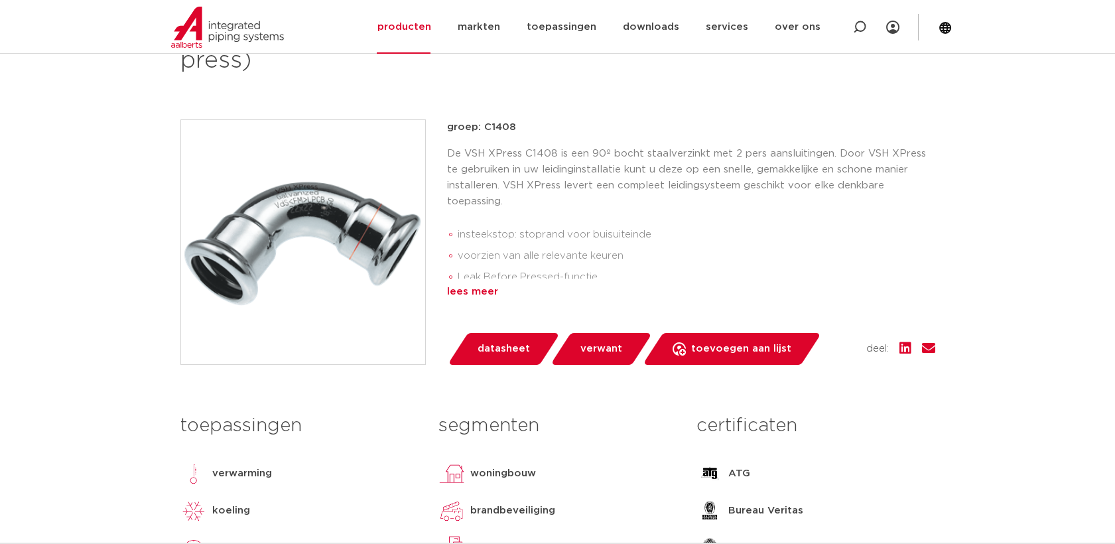
click at [469, 291] on div "lees meer" at bounding box center [691, 292] width 488 height 16
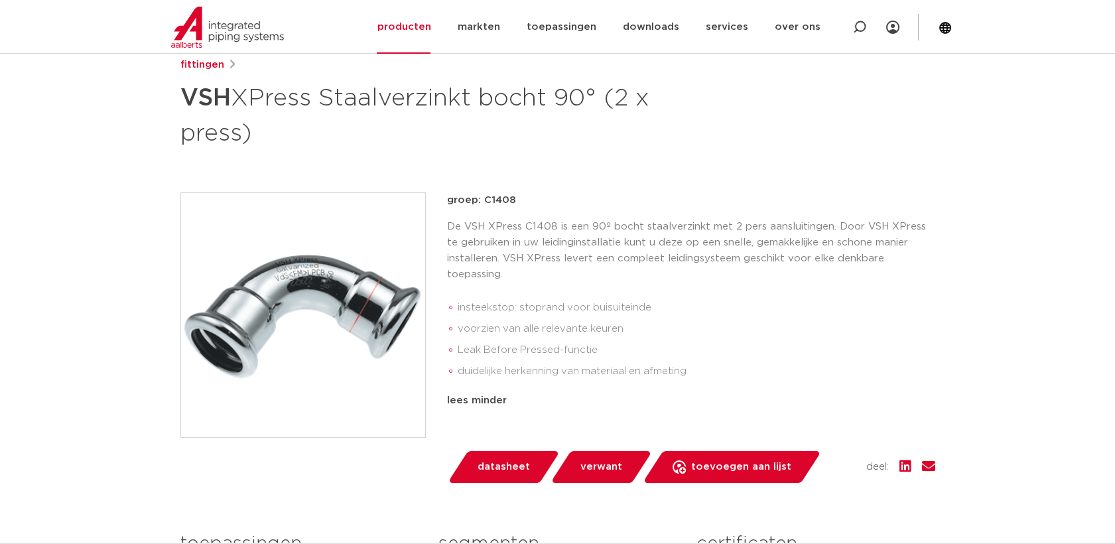
scroll to position [221, 0]
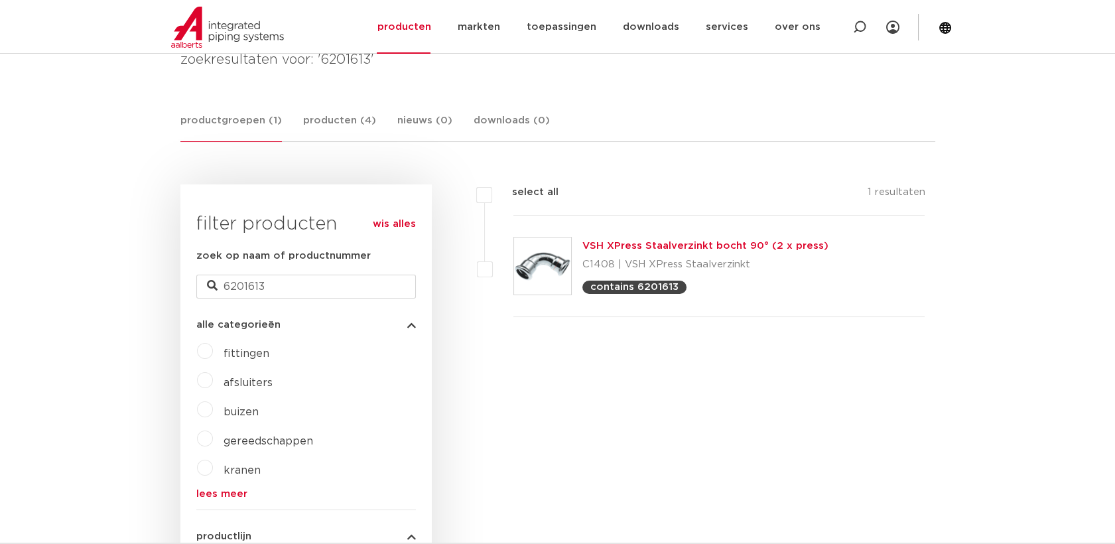
scroll to position [74, 0]
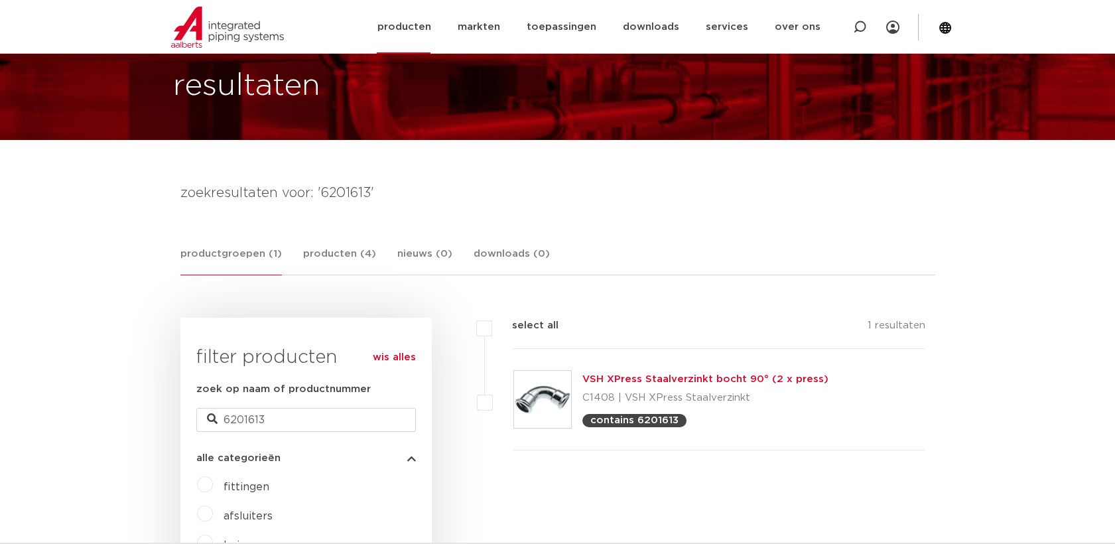
click at [859, 25] on icon at bounding box center [859, 27] width 13 height 13
paste input "6190228"
type input "6190228"
click button "Zoeken" at bounding box center [0, 0] width 0 height 0
click at [553, 405] on img at bounding box center [542, 399] width 57 height 57
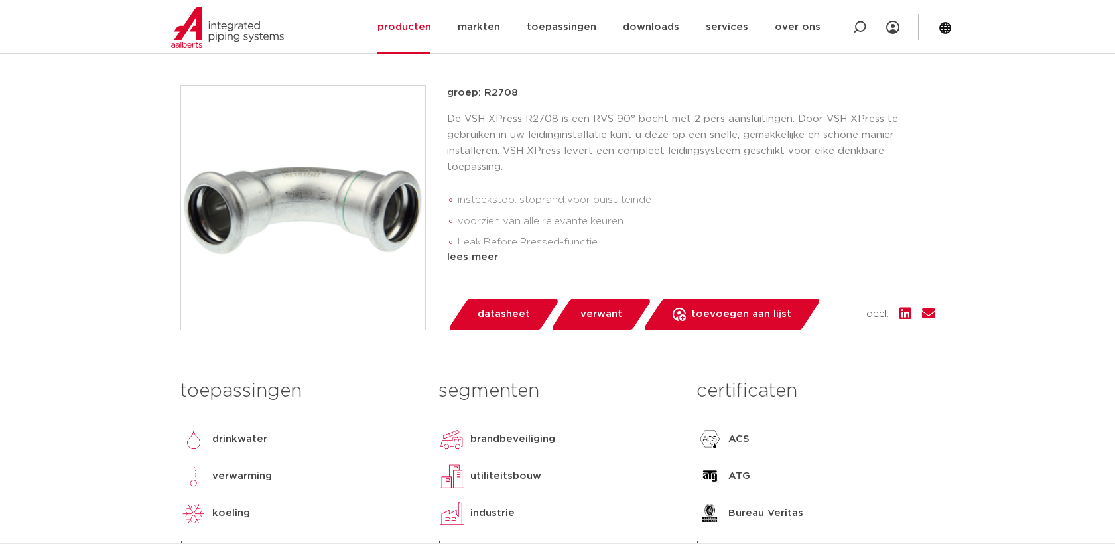
scroll to position [147, 0]
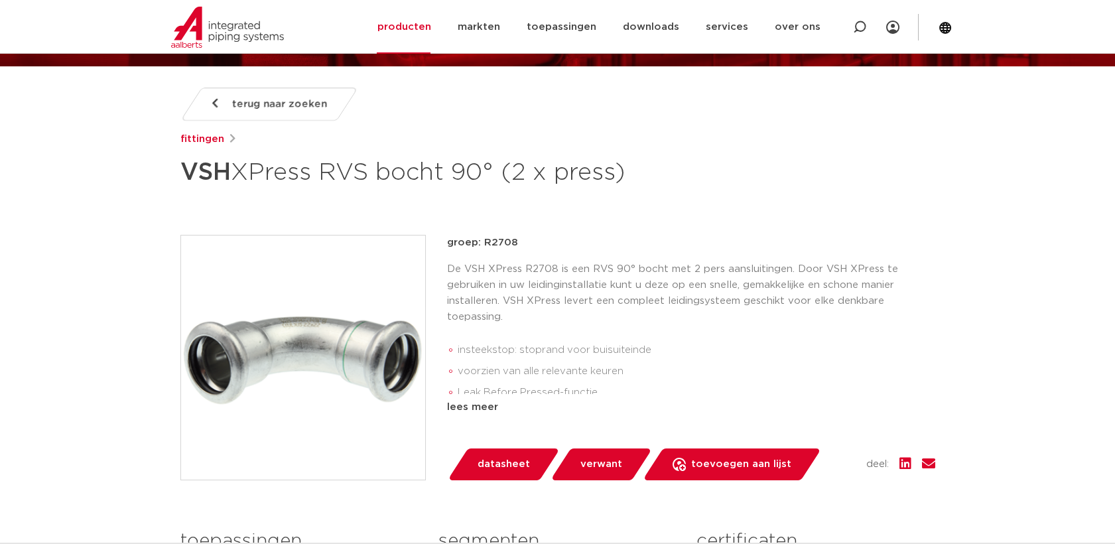
click at [495, 414] on div "lees meer" at bounding box center [691, 407] width 488 height 16
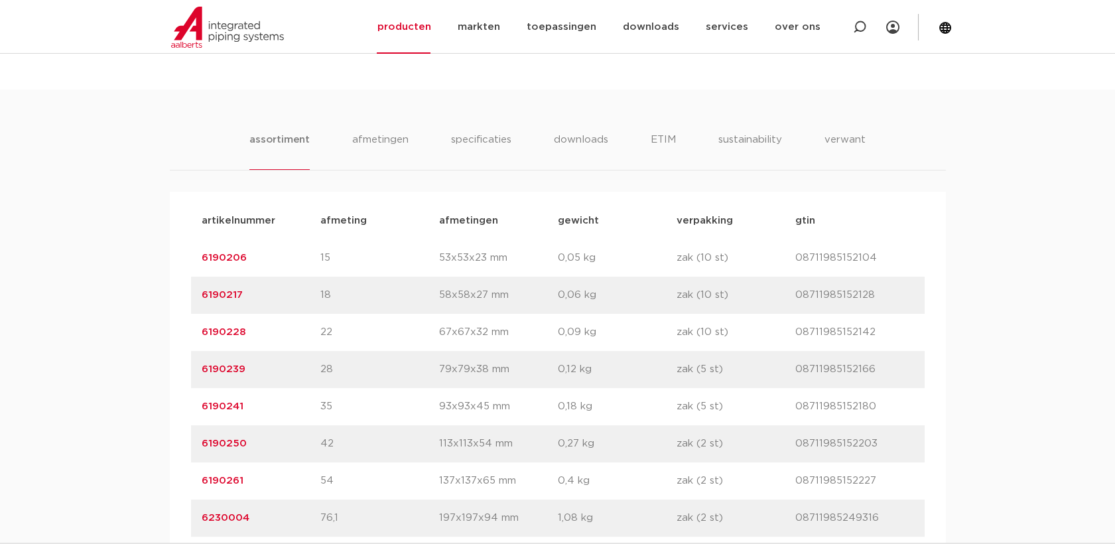
scroll to position [811, 0]
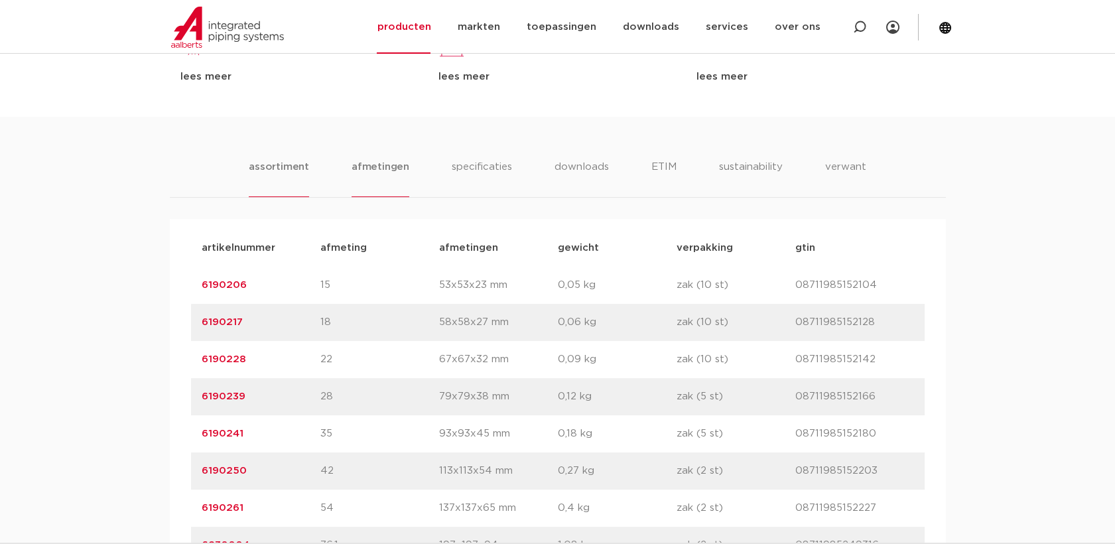
click at [364, 174] on li "afmetingen" at bounding box center [381, 178] width 58 height 38
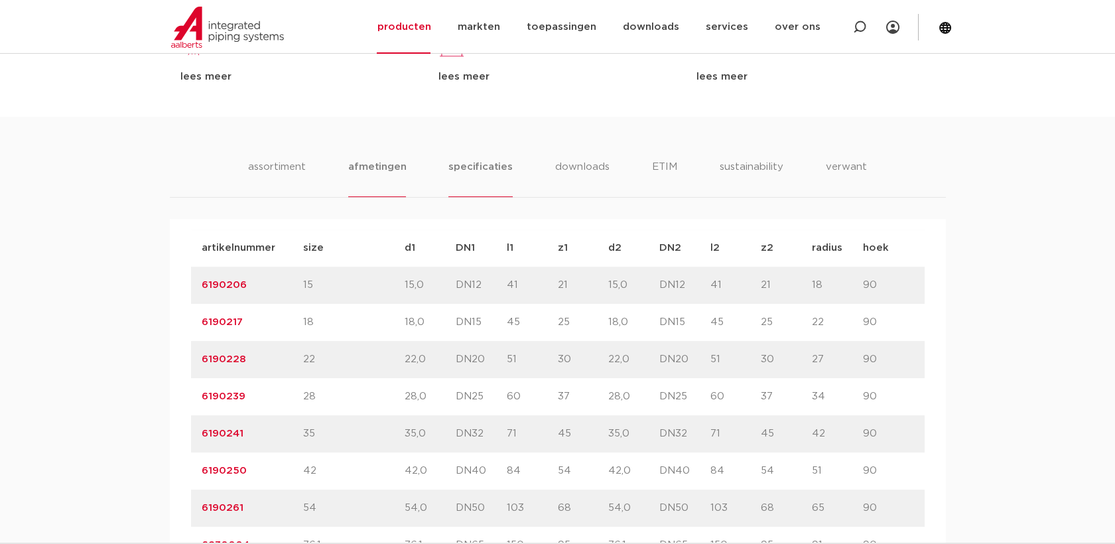
click at [463, 163] on li "specificaties" at bounding box center [481, 178] width 64 height 38
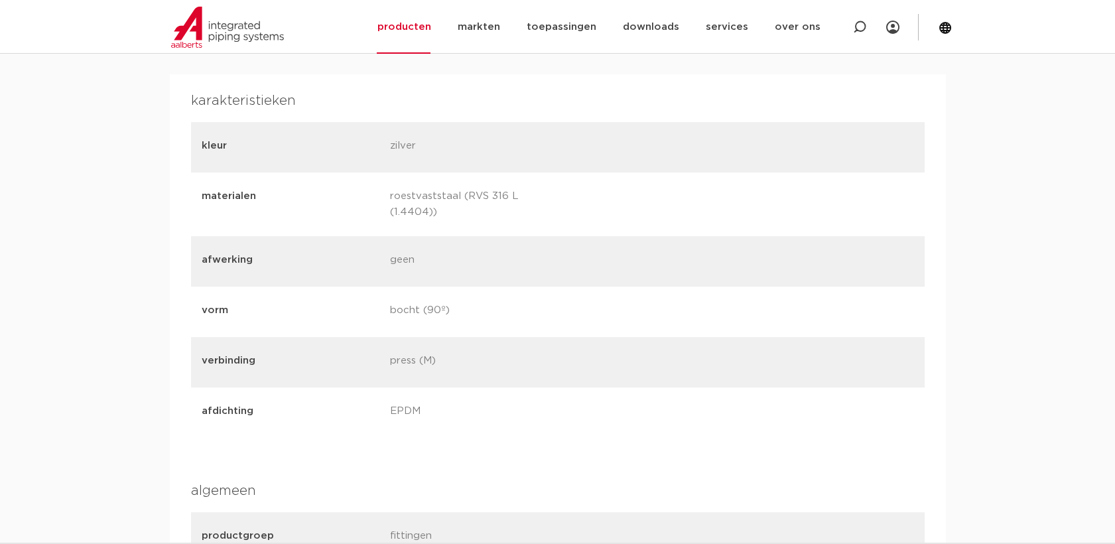
scroll to position [958, 0]
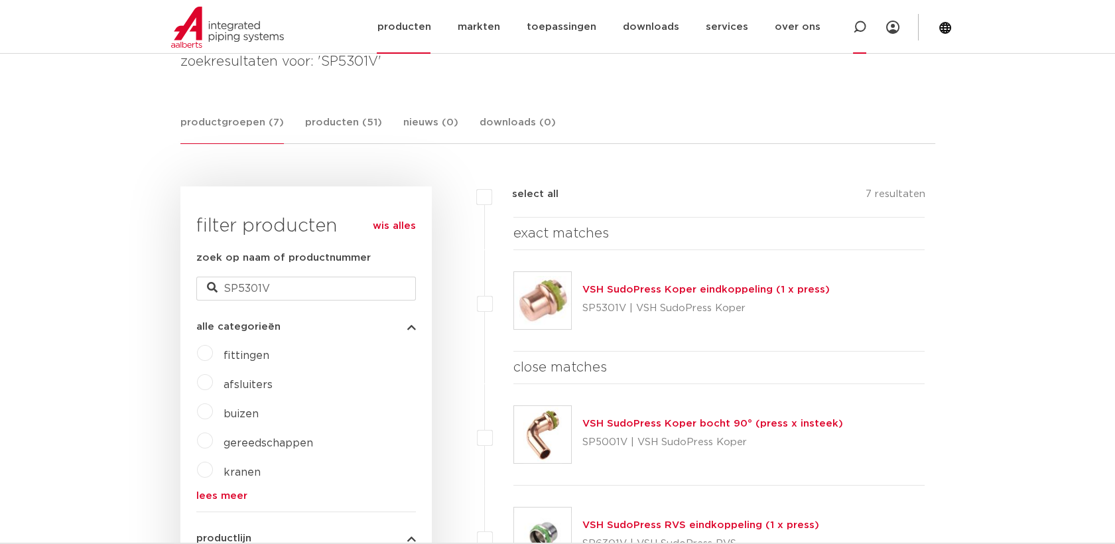
click at [860, 27] on icon at bounding box center [859, 27] width 13 height 13
paste input "6190228"
type input "6190228"
click button "Zoeken" at bounding box center [0, 0] width 0 height 0
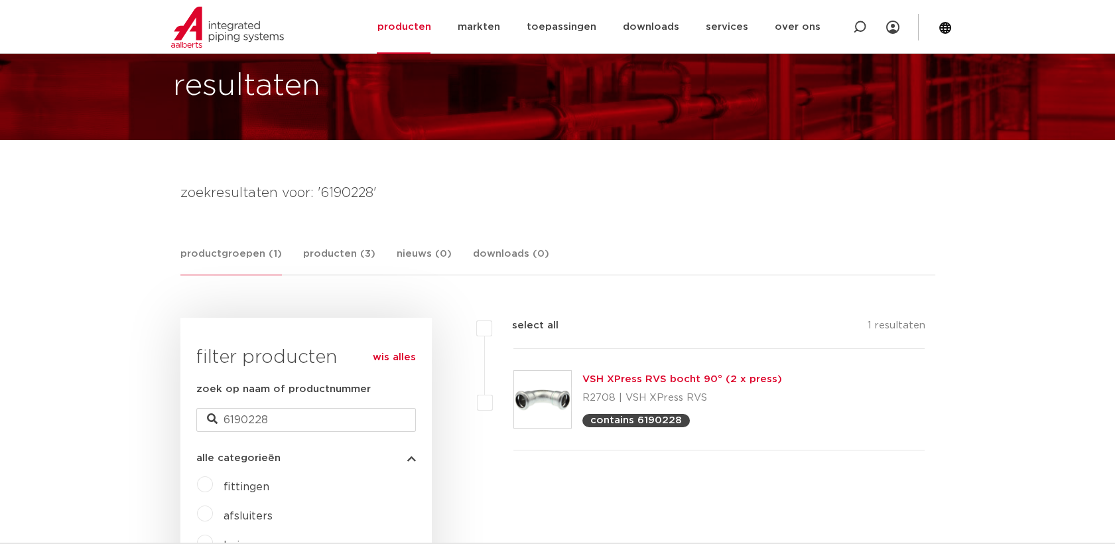
click at [553, 378] on img at bounding box center [542, 399] width 57 height 57
